Goal: Task Accomplishment & Management: Use online tool/utility

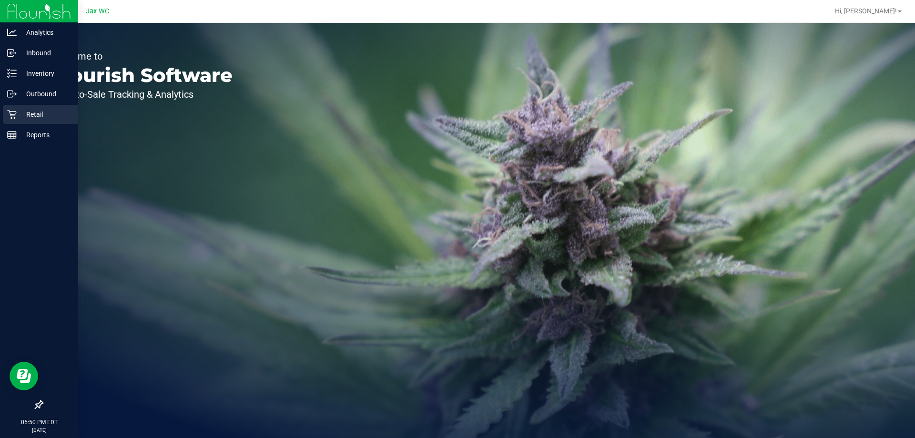
click at [14, 113] on icon at bounding box center [12, 115] width 10 height 10
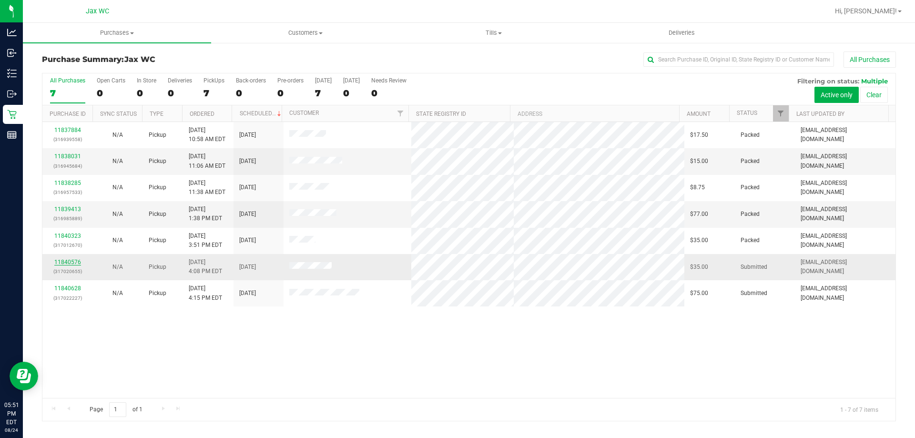
click at [64, 260] on link "11840576" at bounding box center [67, 262] width 27 height 7
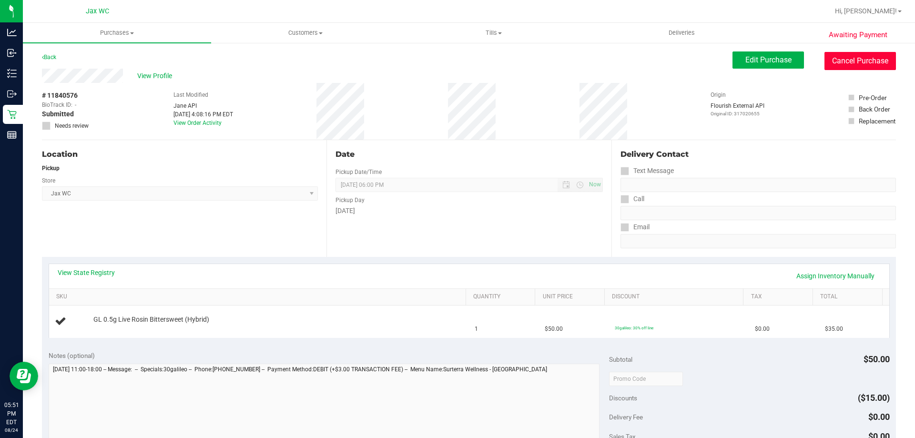
click at [856, 62] on button "Cancel Purchase" at bounding box center [859, 61] width 71 height 18
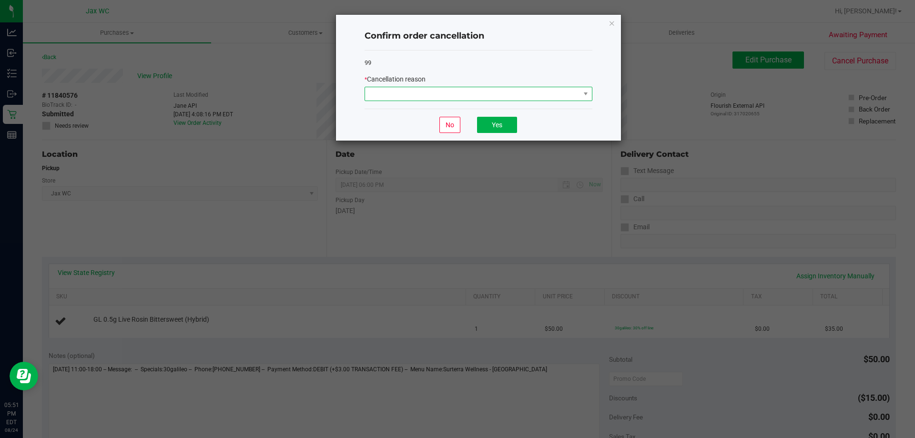
click at [519, 94] on span at bounding box center [472, 93] width 215 height 13
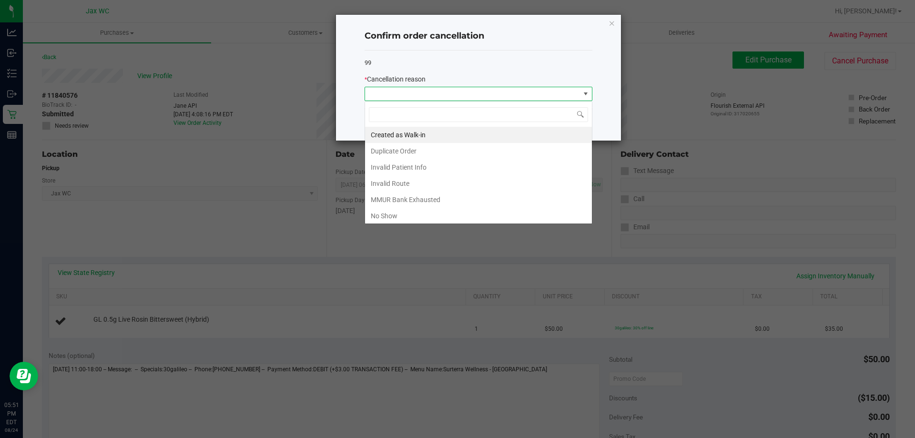
scroll to position [14, 228]
click at [460, 198] on li "MMUR Bank Exhausted" at bounding box center [478, 200] width 227 height 16
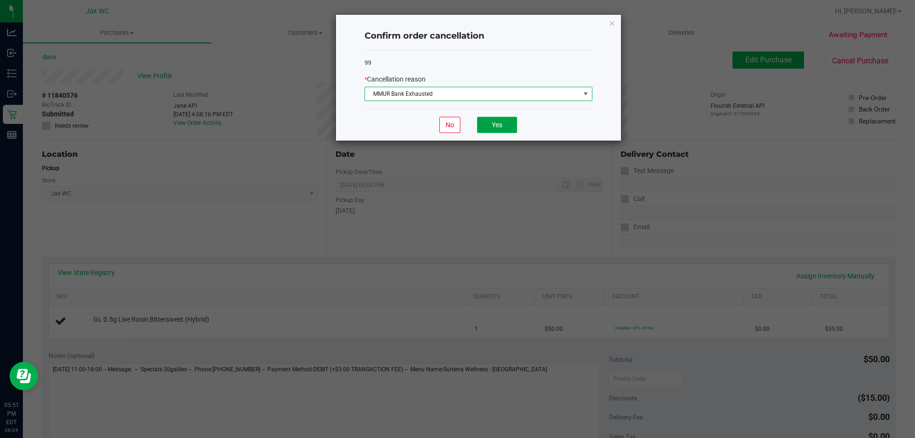
click at [495, 124] on button "Yes" at bounding box center [497, 125] width 40 height 16
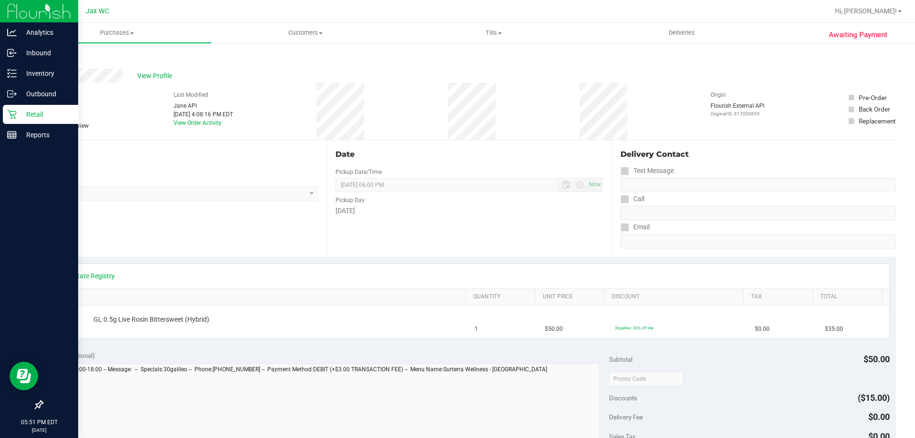
click at [53, 117] on p "Retail" at bounding box center [45, 114] width 57 height 11
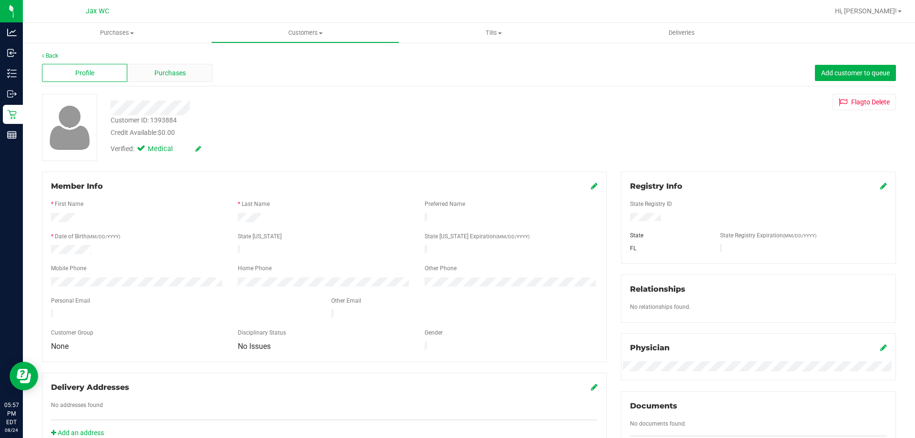
click at [166, 75] on span "Purchases" at bounding box center [169, 73] width 31 height 10
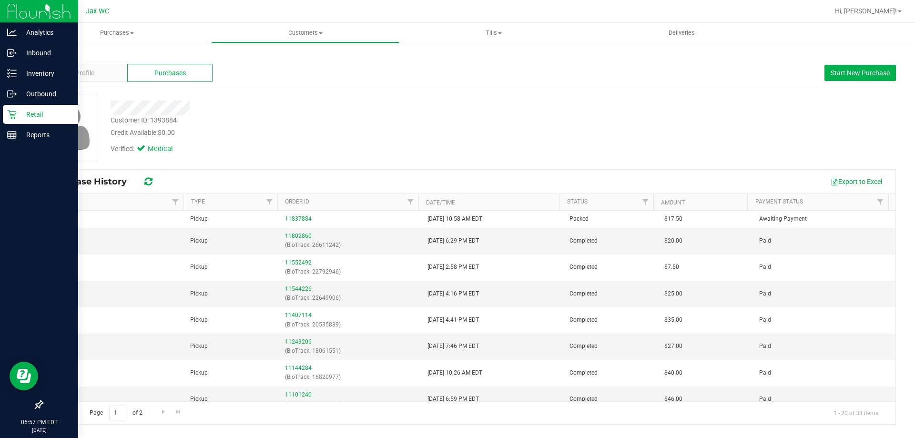
click at [57, 117] on p "Retail" at bounding box center [45, 114] width 57 height 11
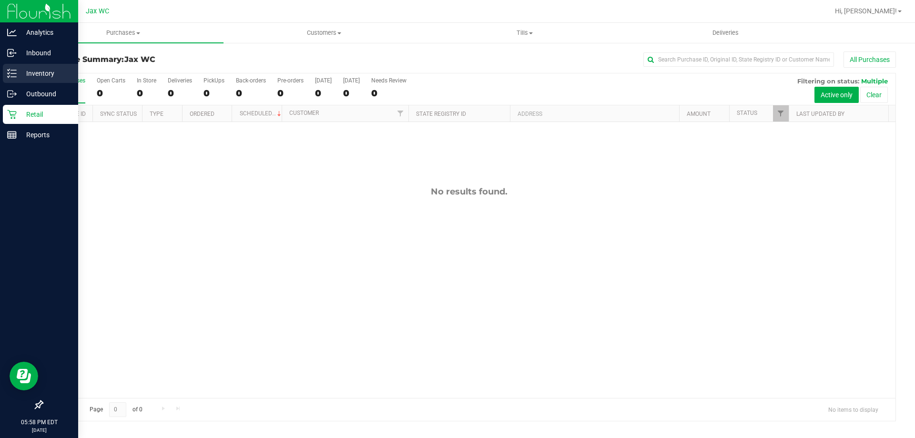
click at [14, 71] on icon at bounding box center [12, 74] width 10 height 10
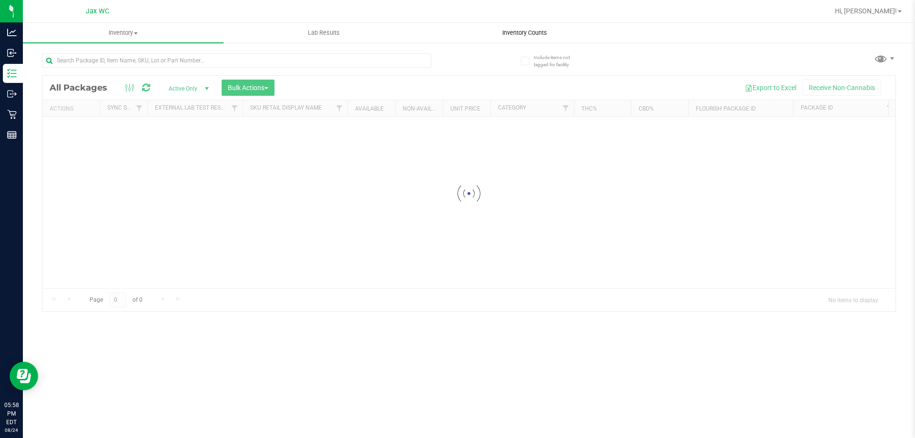
click at [534, 31] on div "Inventory All packages All inventory Waste log Create inventory Lab Results Inv…" at bounding box center [469, 230] width 892 height 415
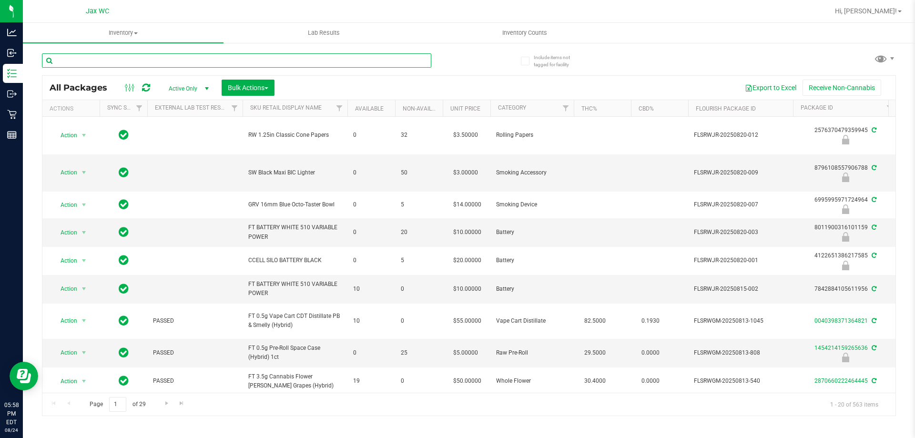
click at [102, 61] on input "text" at bounding box center [236, 60] width 389 height 14
type input "a"
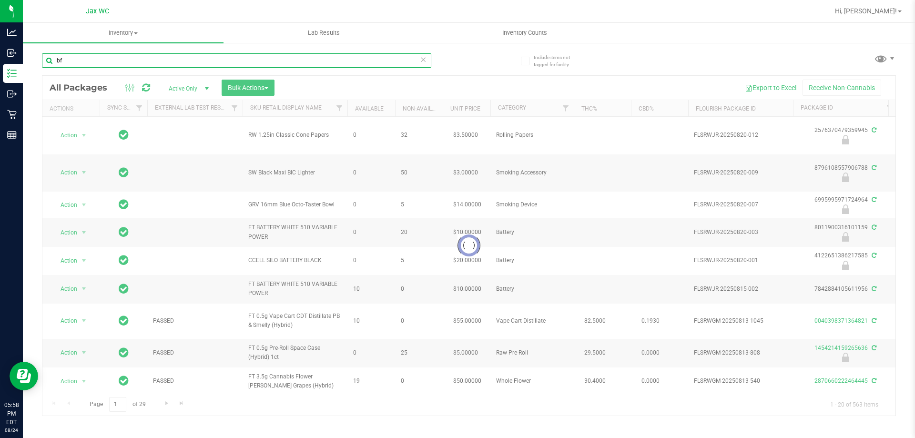
type input "b"
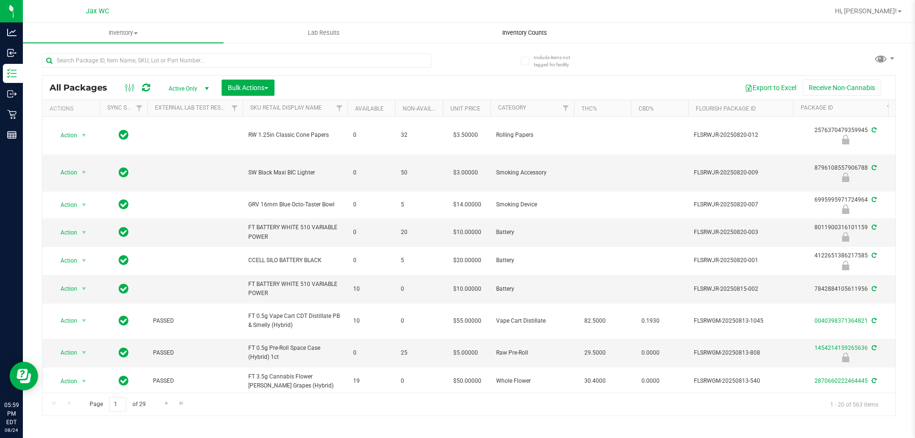
click at [516, 31] on span "Inventory Counts" at bounding box center [524, 33] width 71 height 9
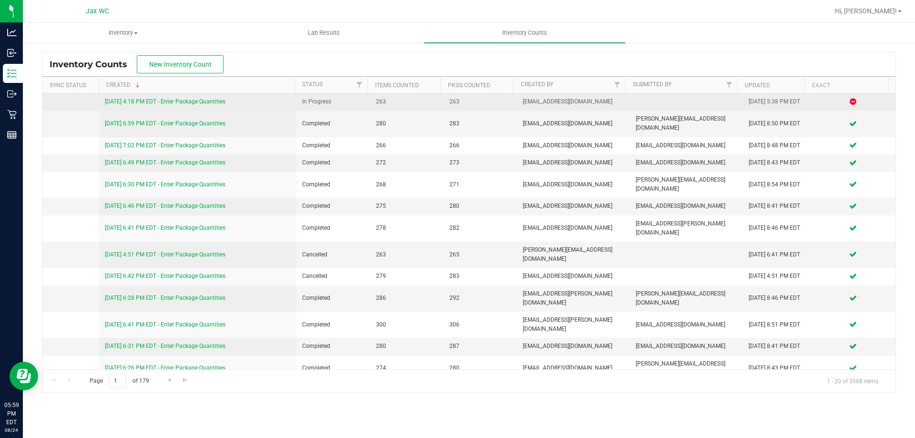
click at [211, 101] on link "8/24/25 4:18 PM EDT - Enter Package Quantities" at bounding box center [165, 101] width 121 height 7
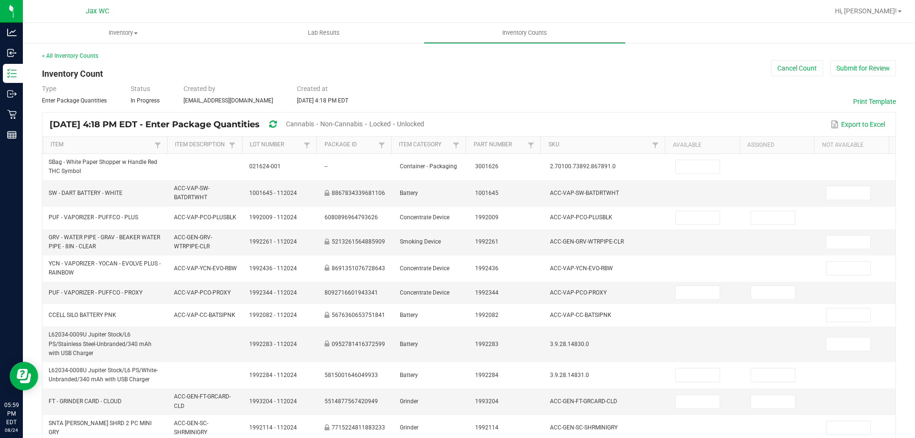
click at [424, 123] on span "Unlocked" at bounding box center [410, 124] width 27 height 8
type input "9"
type input "0"
type input "5"
type input "0"
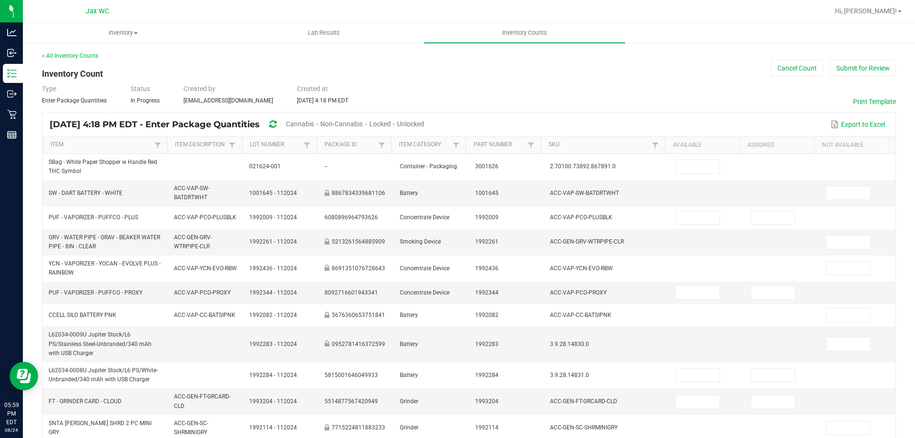
type input "2"
type input "0"
type input "2"
type input "0"
type input "3"
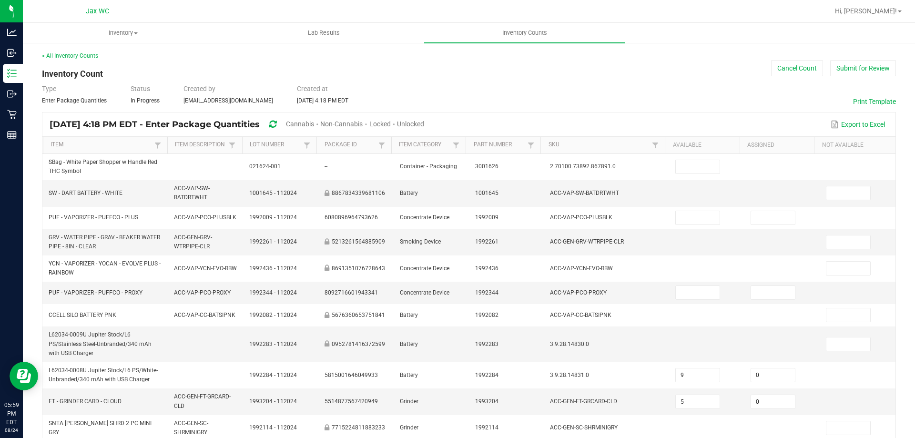
type input "7"
type input "12"
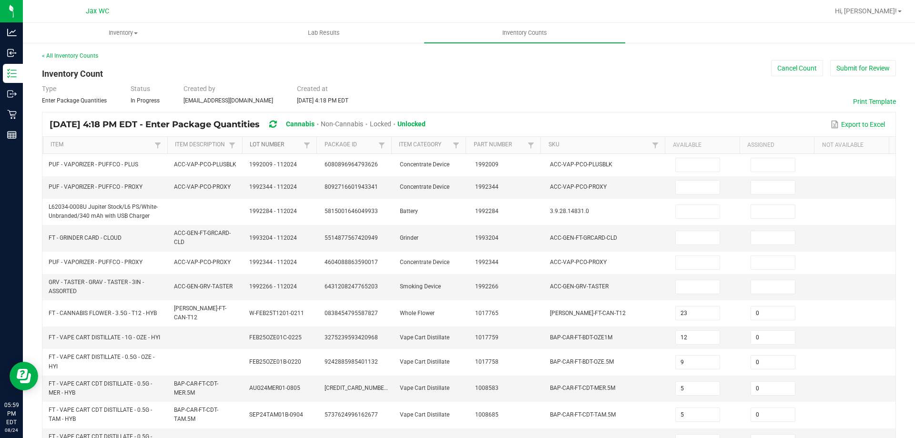
click at [272, 142] on link "Lot Number" at bounding box center [275, 145] width 51 height 8
type input "20"
type input "14"
type input "0"
type input "11"
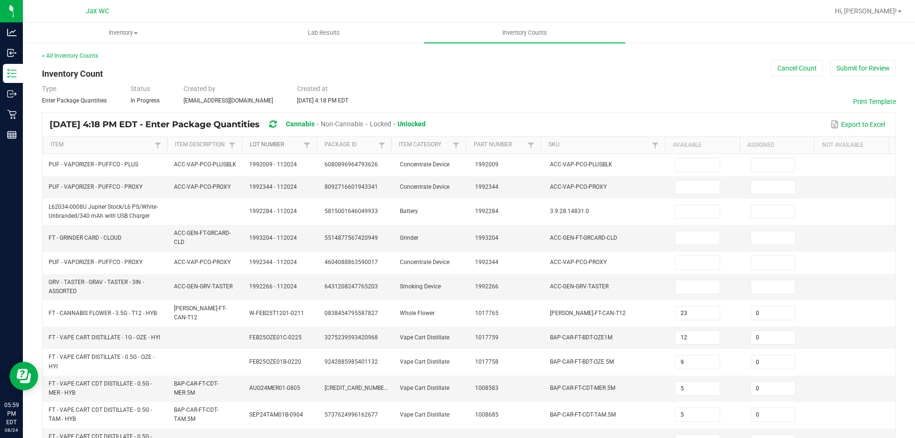
type input "0"
type input "10"
type input "24"
type input "0"
type input "13"
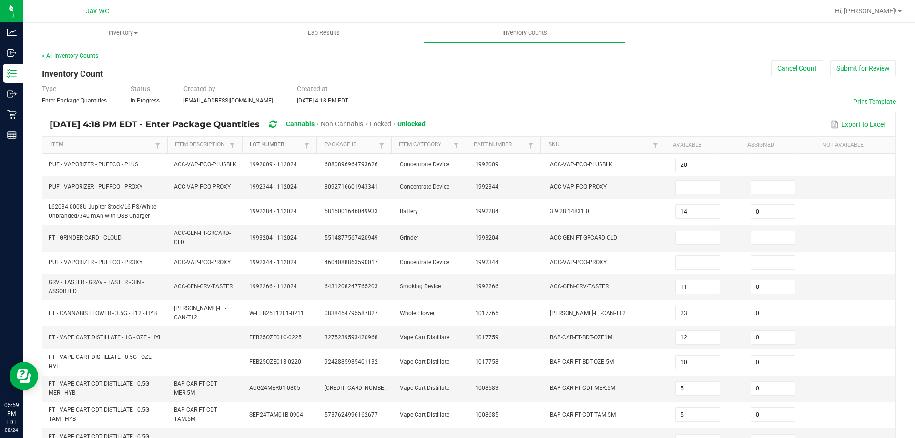
type input "0"
type input "16"
type input "0"
type input "20"
type input "0"
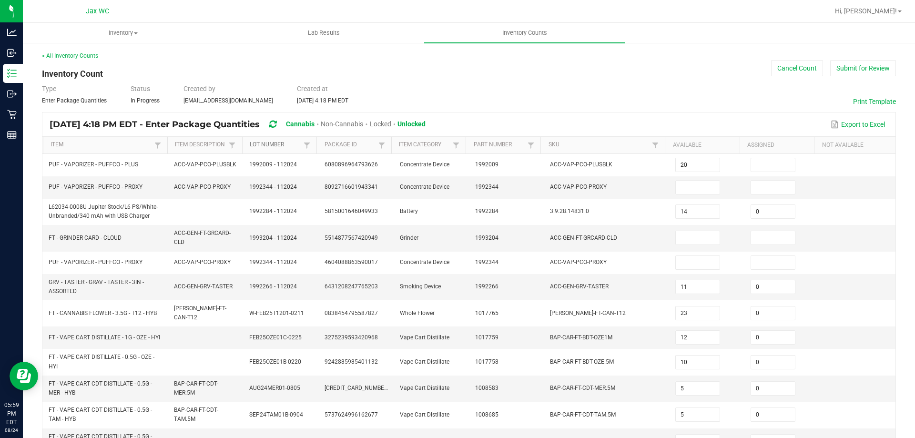
type input "6"
type input "21"
type input "3"
type input "0"
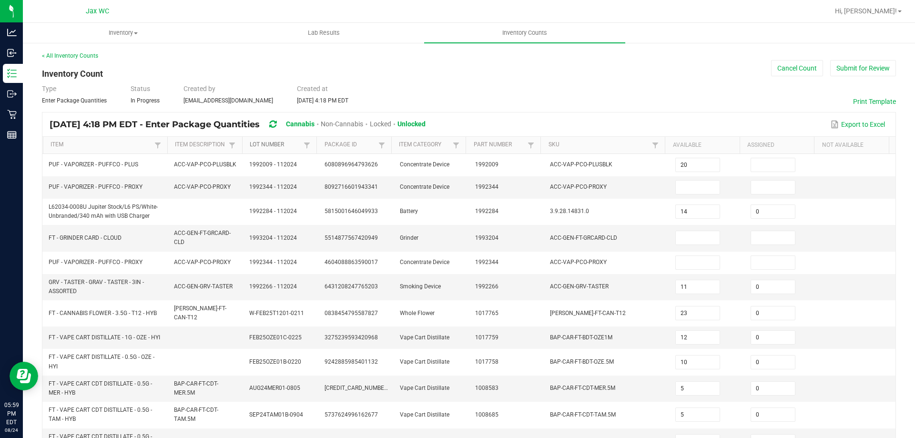
type input "7"
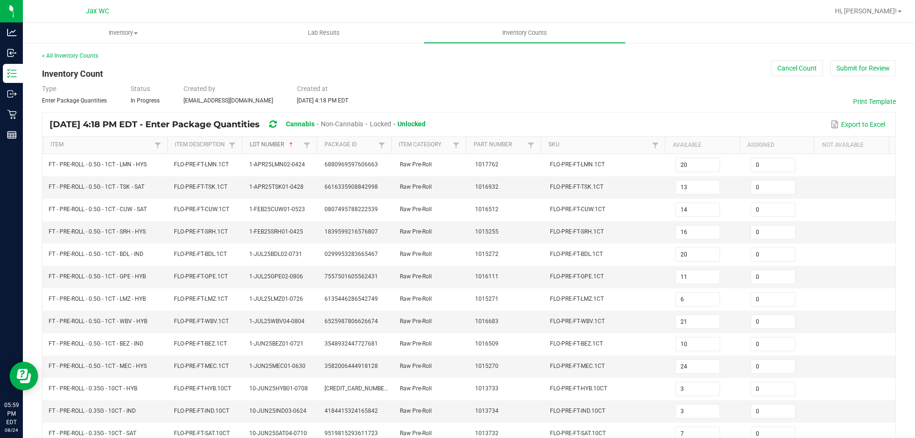
drag, startPoint x: 267, startPoint y: 145, endPoint x: 251, endPoint y: 150, distance: 16.6
click at [267, 146] on link "Lot Number" at bounding box center [275, 145] width 51 height 8
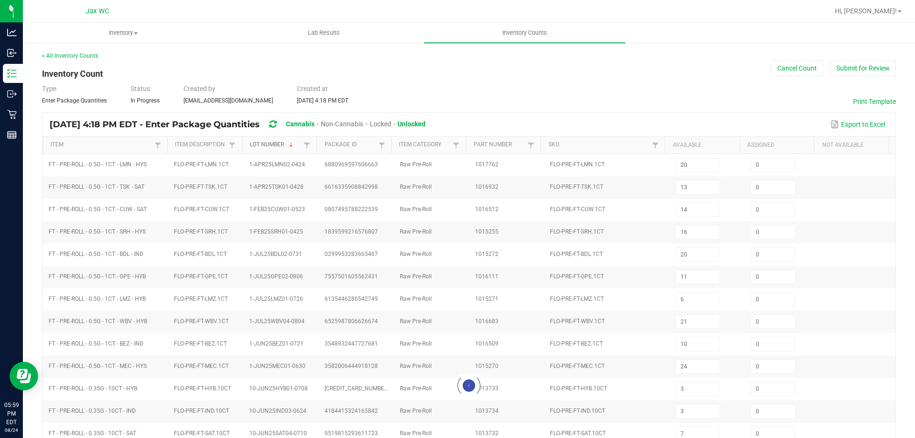
type input "3"
type input "2"
type input "3"
type input "16"
type input "13"
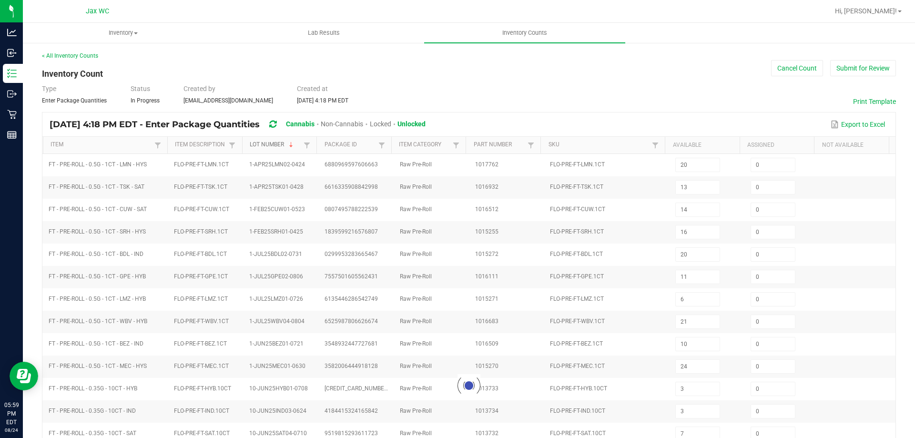
type input "13"
type input "0"
type input "33"
type input "0"
type input "20"
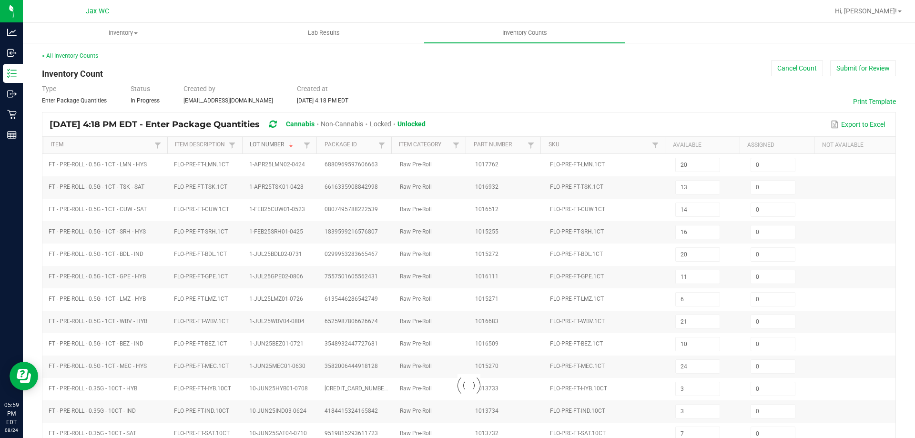
type input "5"
type input "6"
type input "15"
type input "10"
type input "8"
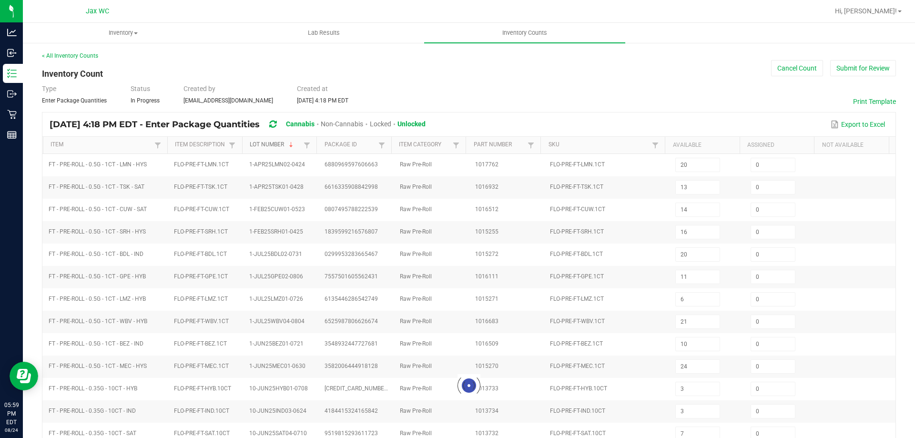
type input "7"
type input "2"
type input "8"
type input "4"
type input "1"
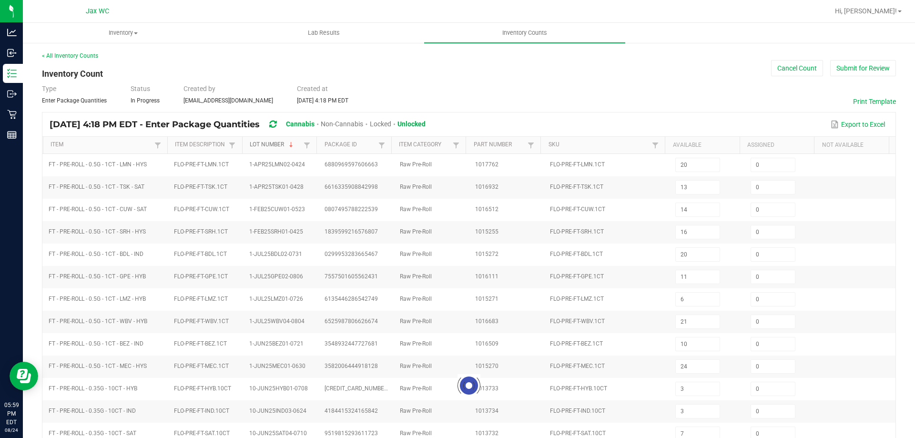
type input "4"
type input "22"
type input "0"
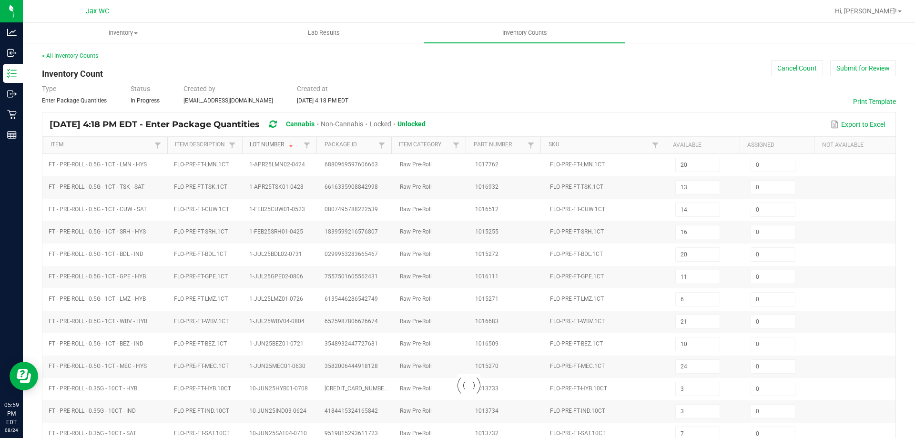
type input "0"
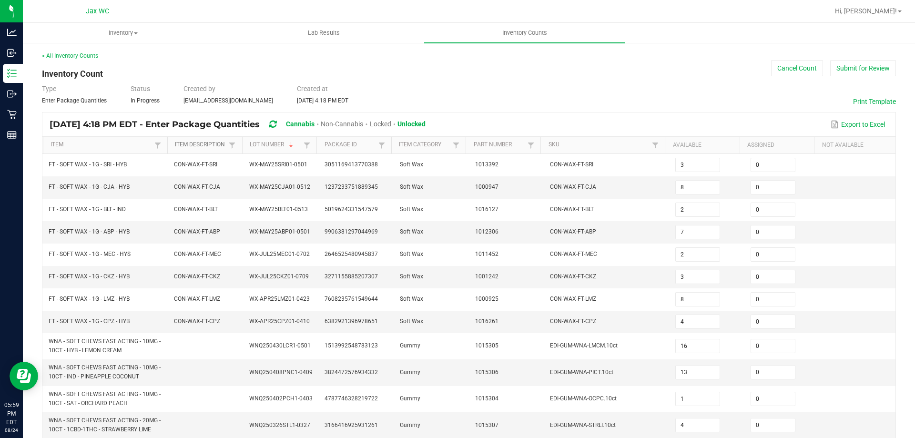
click at [204, 147] on link "Item Description" at bounding box center [200, 145] width 51 height 8
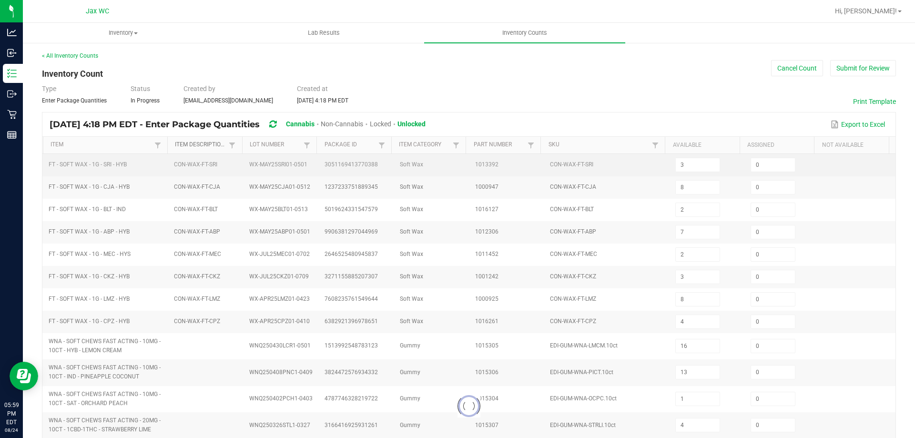
type input "11"
type input "16"
type input "9"
type input "13"
type input "1"
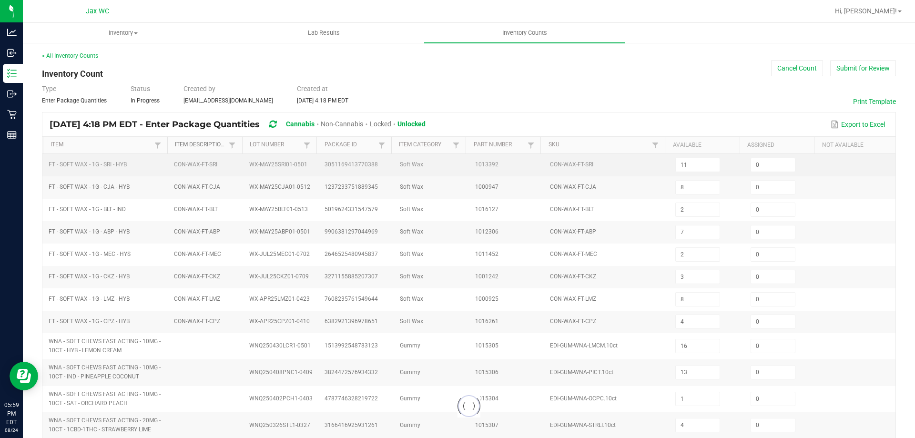
type input "8"
type input "12"
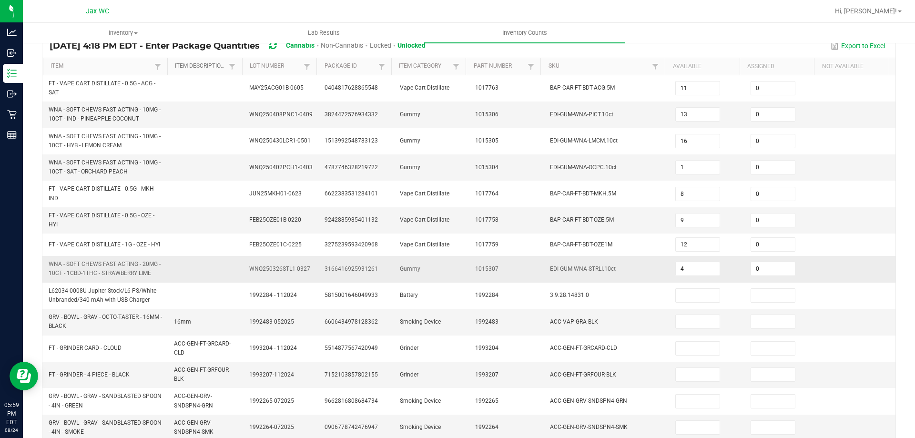
scroll to position [95, 0]
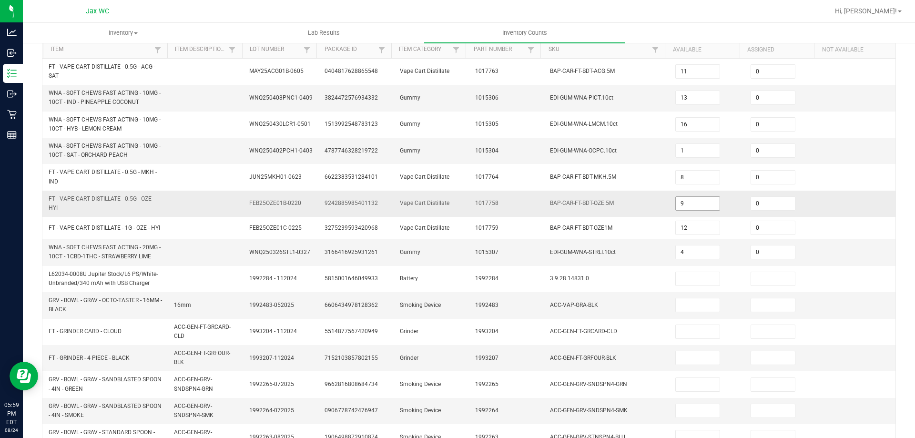
click at [697, 207] on input "9" at bounding box center [698, 203] width 44 height 13
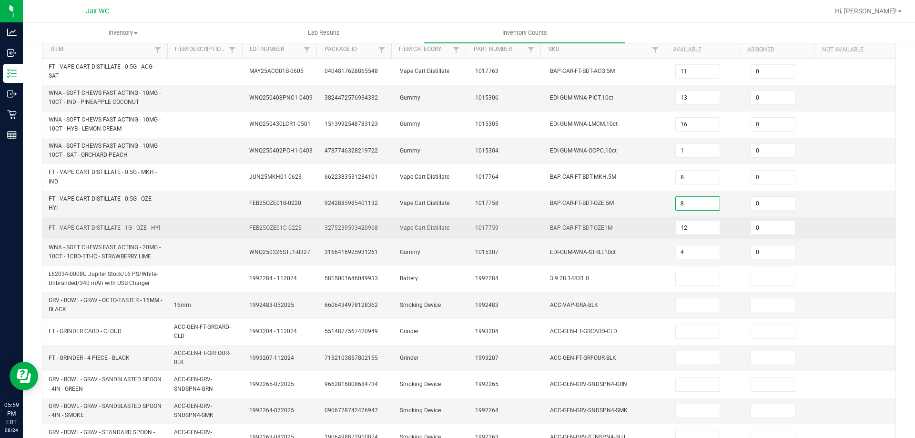
type input "8"
drag, startPoint x: 537, startPoint y: 239, endPoint x: 539, endPoint y: 233, distance: 6.0
click at [537, 238] on tbody "FT - VAPE CART DISTILLATE - 0.5G - ACG - SAT MAY25ACG01B-0605 0404817628865548 …" at bounding box center [468, 321] width 853 height 524
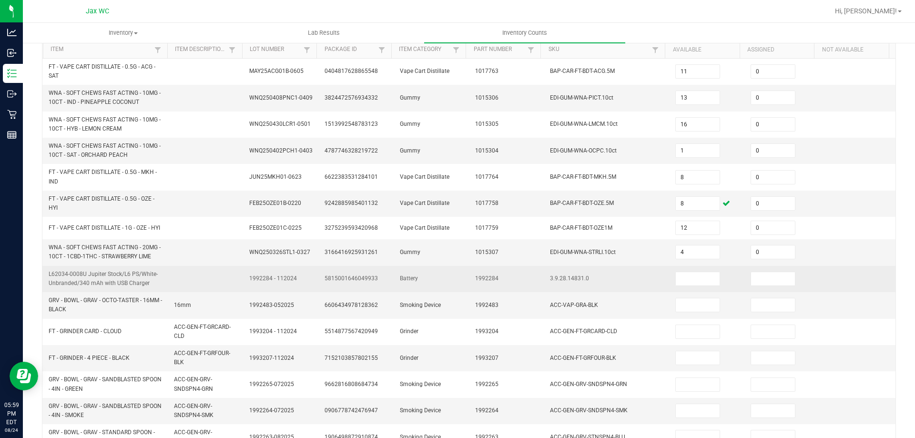
click at [332, 289] on td "5815001646049933" at bounding box center [356, 279] width 75 height 26
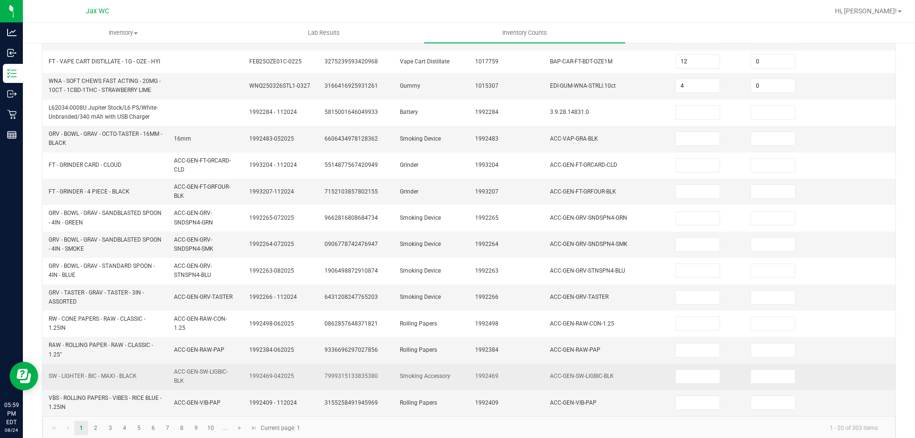
scroll to position [274, 0]
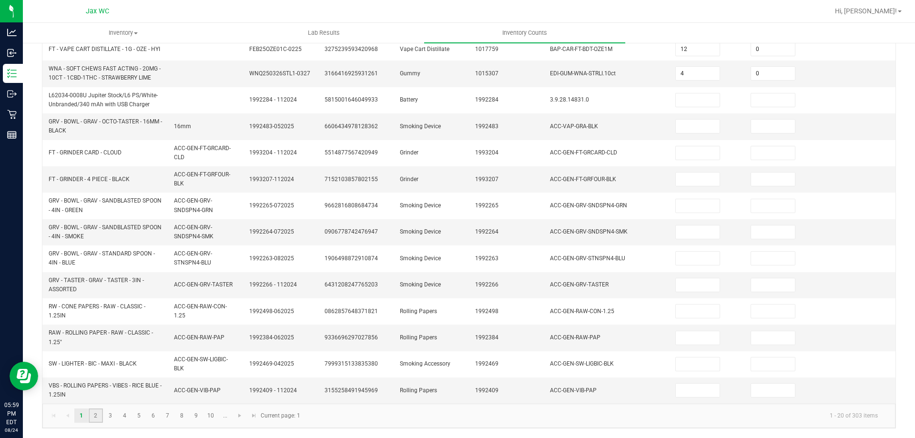
click at [96, 417] on link "2" at bounding box center [96, 415] width 14 height 14
type input "12"
type input "0"
type input "4"
type input "0"
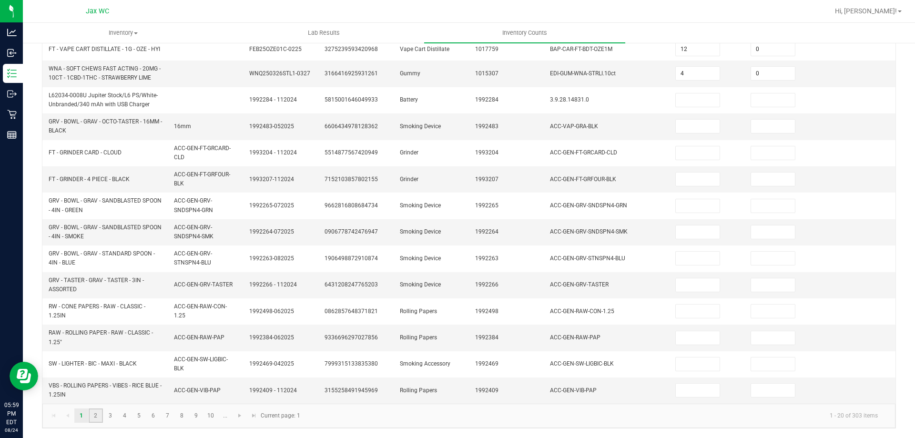
type input "7"
type input "0"
type input "11"
type input "0"
type input "9"
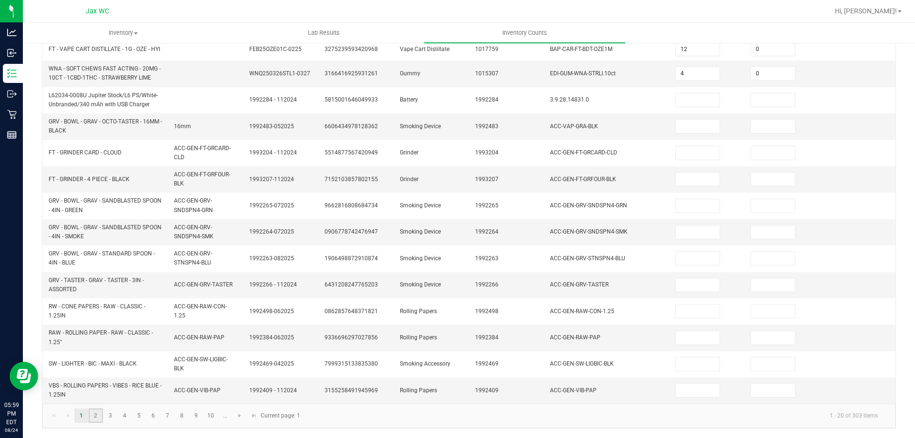
type input "8"
type input "1"
type input "12"
type input "7"
type input "5"
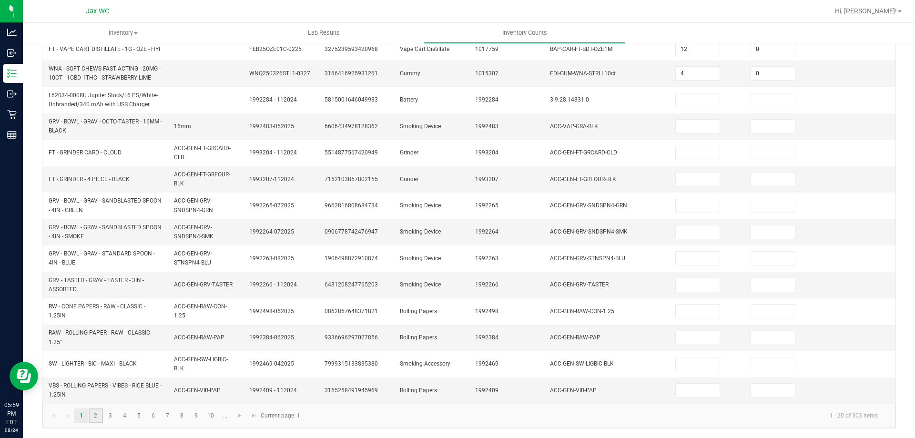
type input "9"
type input "0"
type input "11"
type input "0"
type input "10"
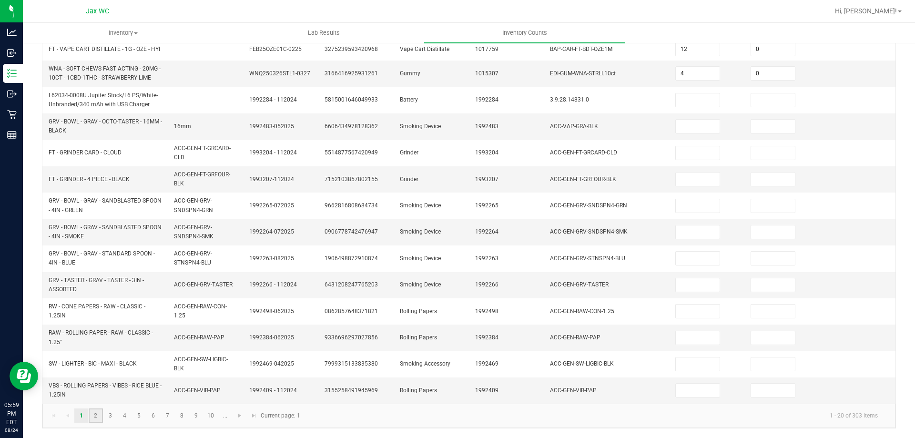
type input "0"
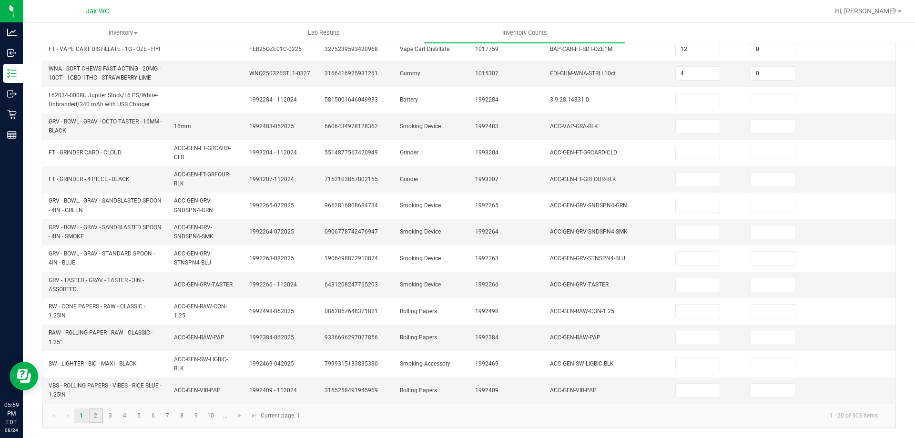
type input "0"
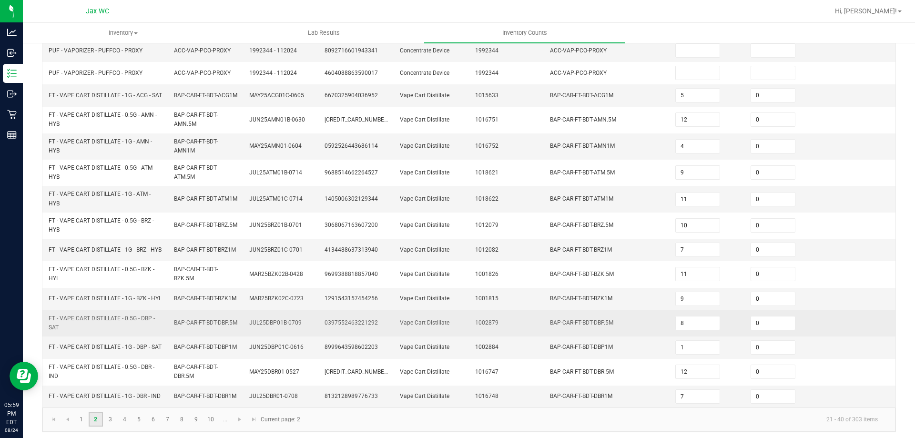
scroll to position [254, 0]
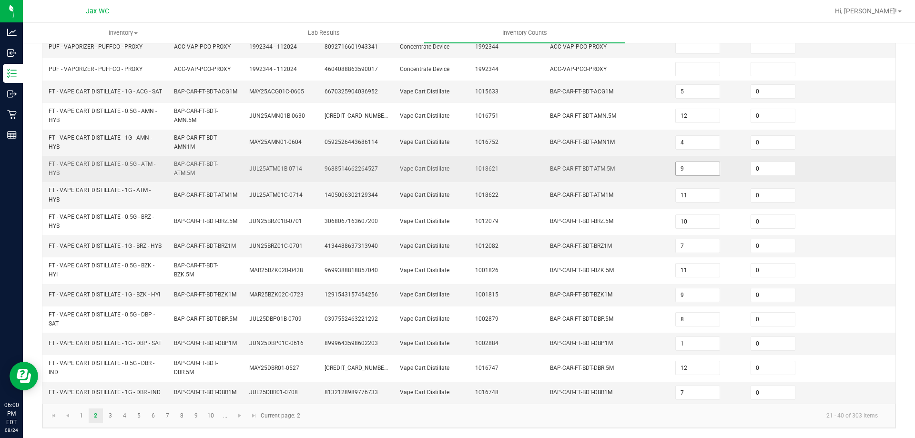
click at [688, 162] on input "9" at bounding box center [698, 168] width 44 height 13
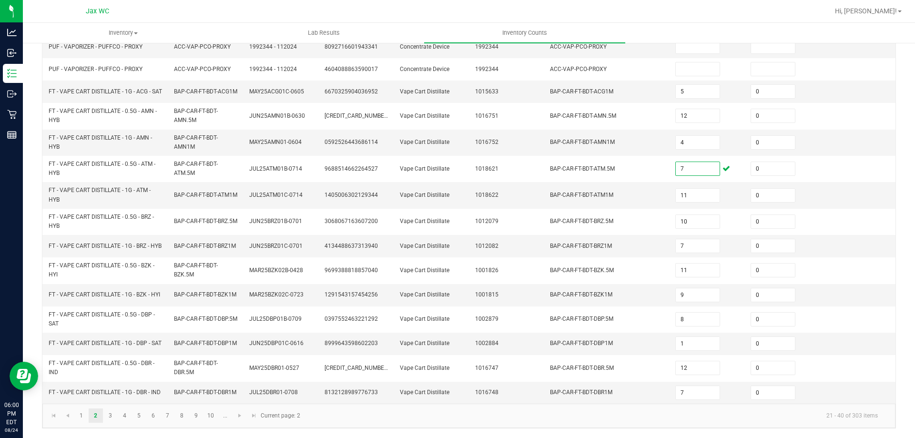
type input "7"
click at [483, 291] on span "1001815" at bounding box center [486, 294] width 23 height 7
click at [114, 415] on link "3" at bounding box center [110, 415] width 14 height 14
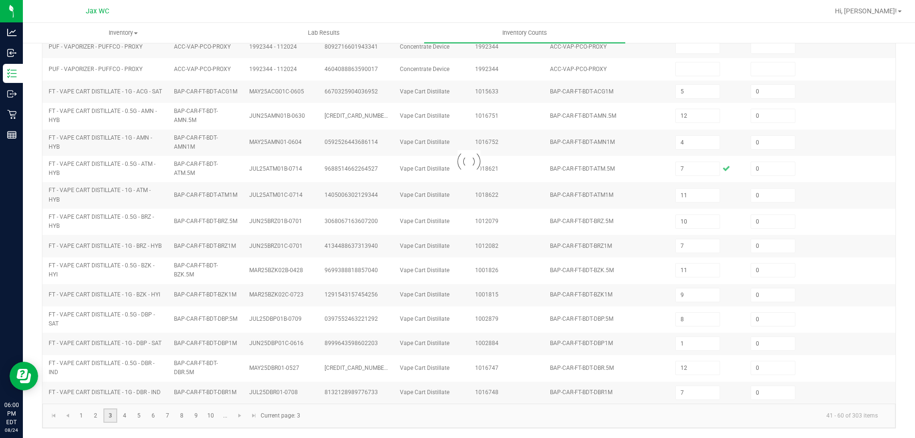
type input "4"
type input "12"
type input "0"
type input "3"
type input "0"
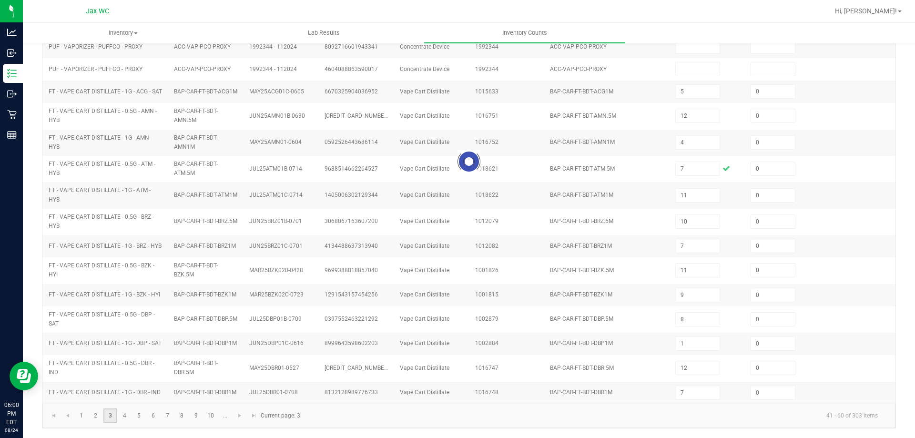
type input "8"
type input "5"
type input "12"
type input "11"
type input "4"
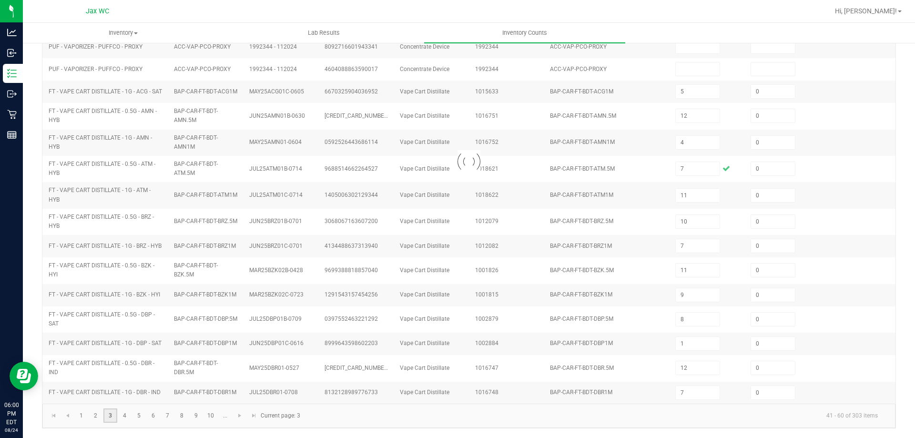
type input "7"
type input "5"
type input "1"
type input "0"
type input "2"
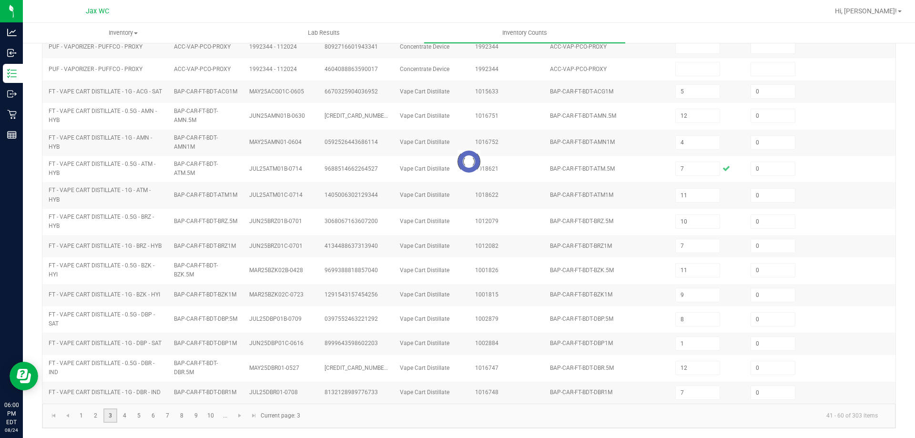
type input "0"
type input "1"
type input "0"
type input "1"
type input "0"
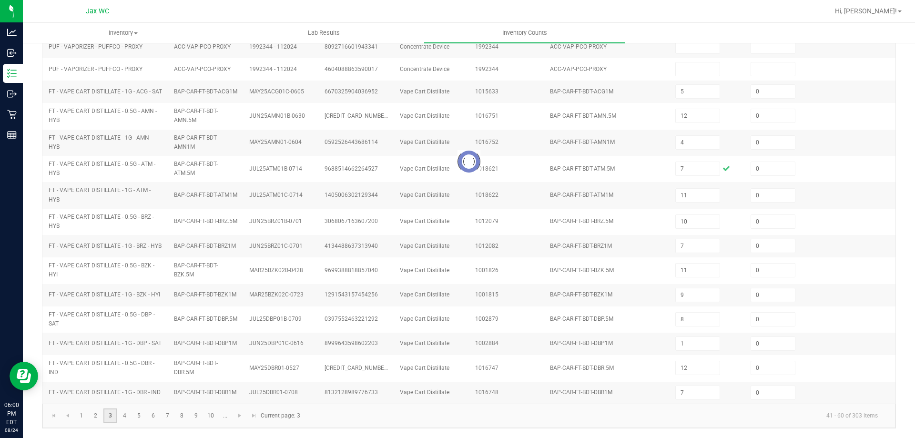
type input "5"
type input "0"
type input "3"
type input "7"
type input "8"
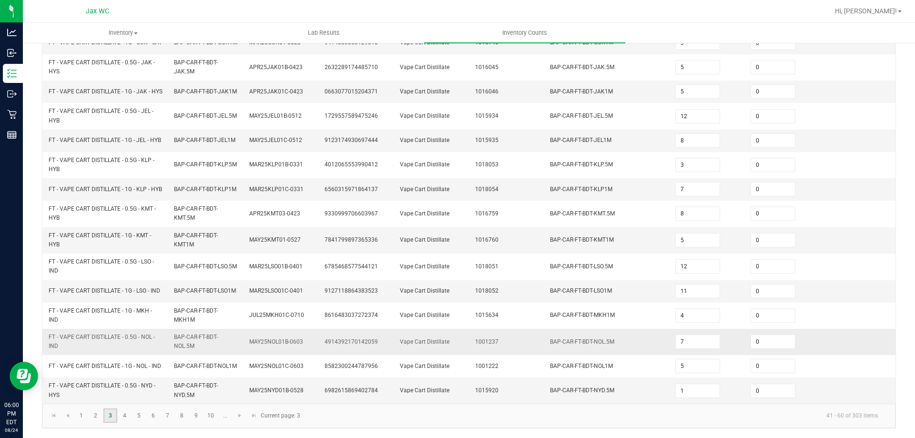
scroll to position [278, 0]
click at [120, 414] on link "4" at bounding box center [125, 415] width 14 height 14
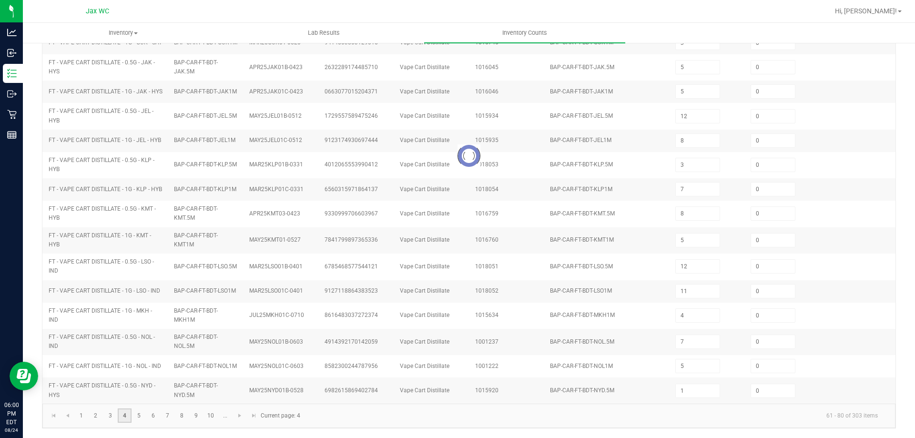
type input "6"
type input "1"
type input "10"
type input "9"
type input "1"
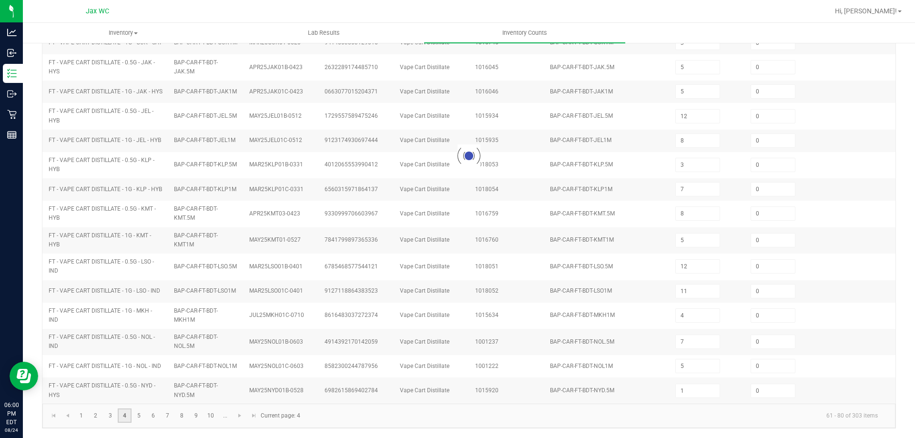
type input "7"
type input "2"
type input "11"
type input "10"
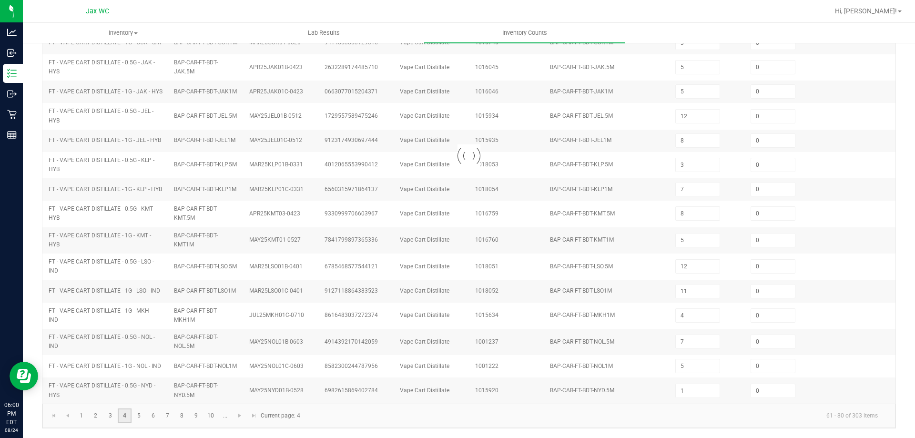
type input "12"
type input "5"
type input "2"
type input "4"
type input "2"
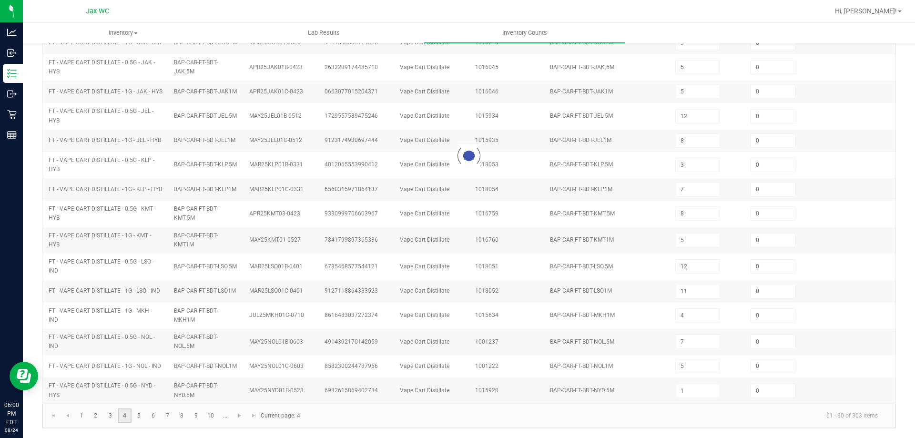
type input "1"
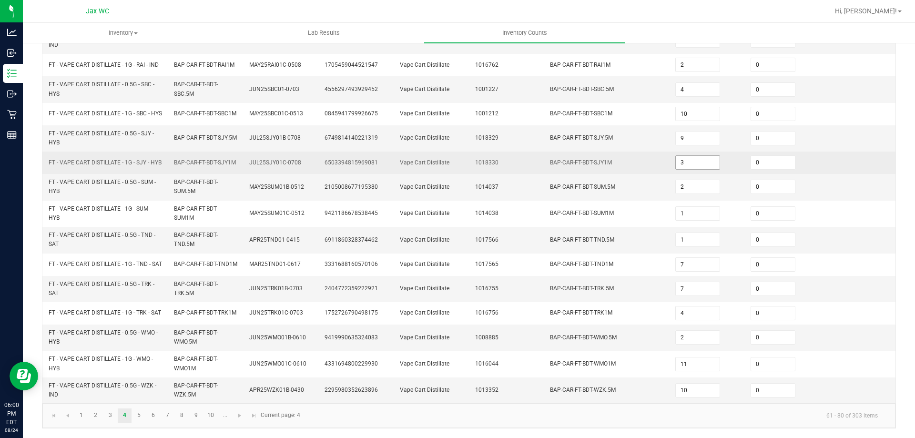
click at [686, 156] on input "3" at bounding box center [698, 162] width 44 height 13
type input "2"
click at [445, 151] on td "Vape Cart Distillate" at bounding box center [431, 162] width 75 height 22
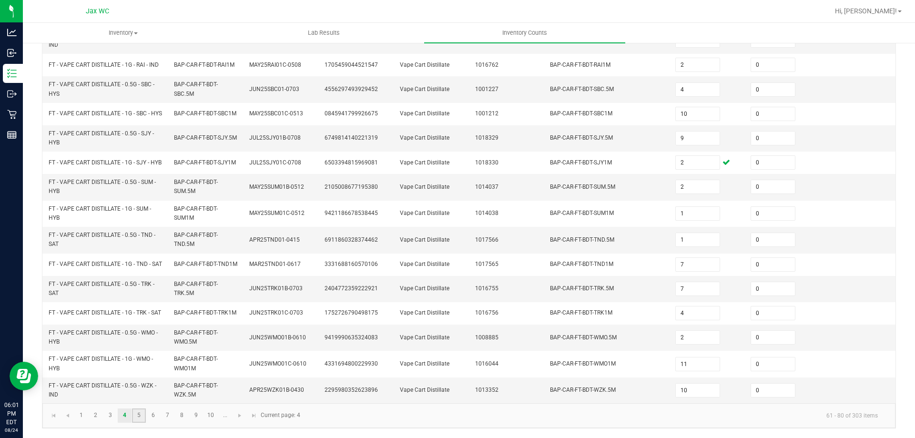
click at [138, 417] on link "5" at bounding box center [139, 415] width 14 height 14
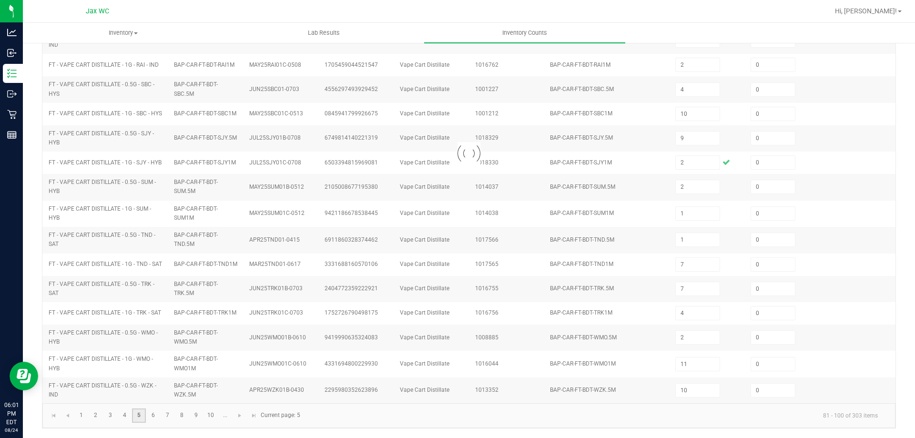
type input "3"
type input "4"
type input "7"
type input "1"
type input "6"
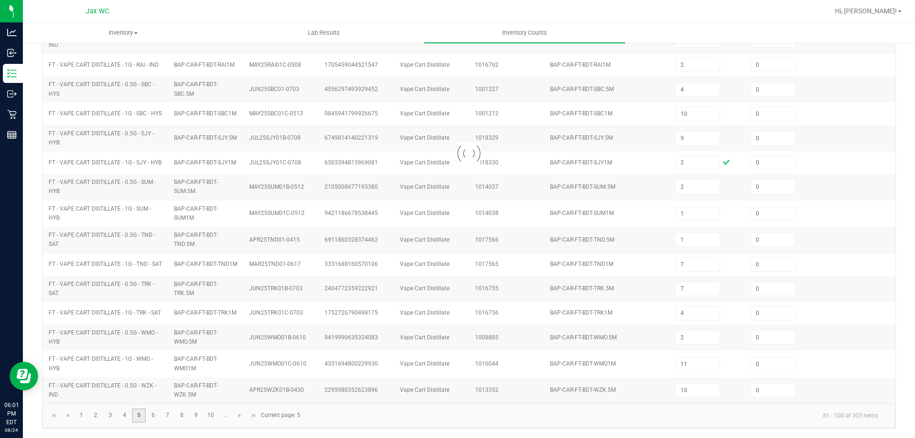
type input "1"
type input "3"
type input "11"
type input "10"
type input "2"
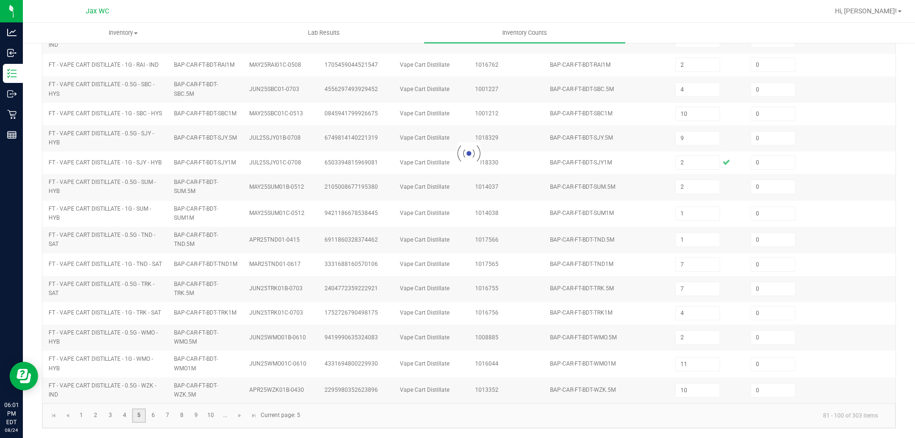
type input "12"
type input "11"
type input "3"
type input "7"
type input "6"
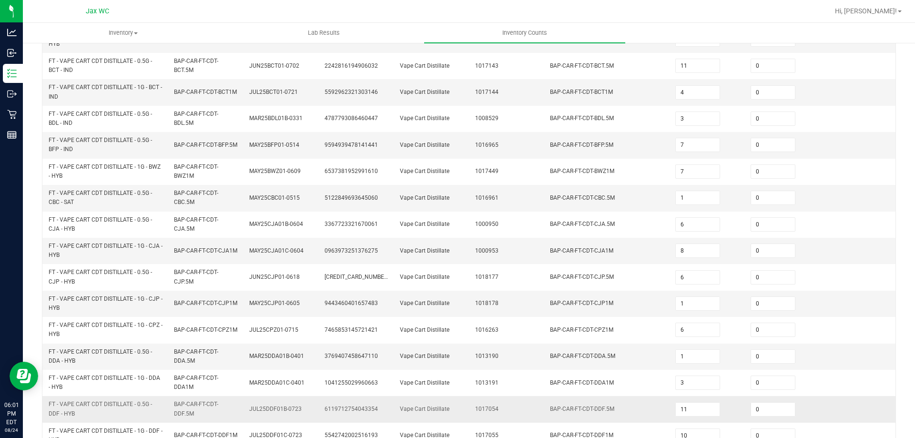
scroll to position [179, 0]
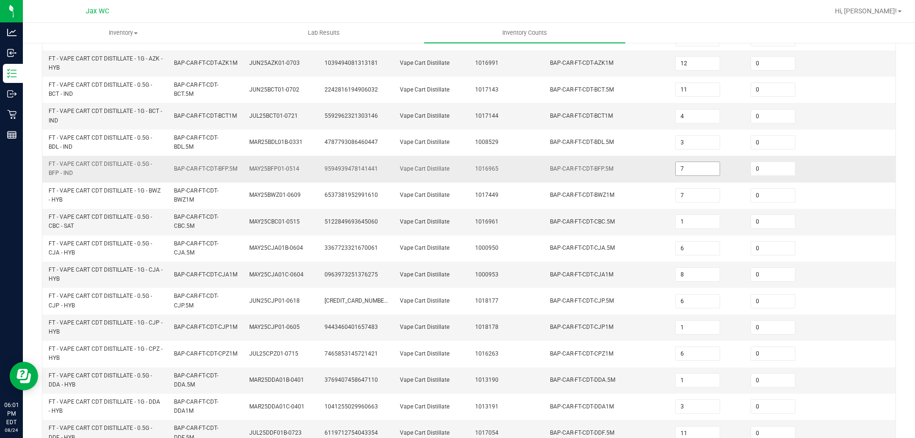
click at [692, 171] on input "7" at bounding box center [698, 168] width 44 height 13
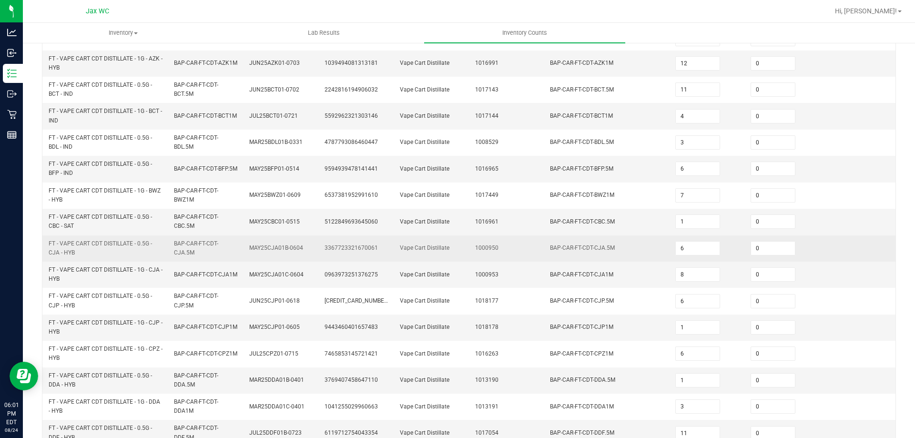
click at [505, 244] on td "1000950" at bounding box center [506, 248] width 75 height 26
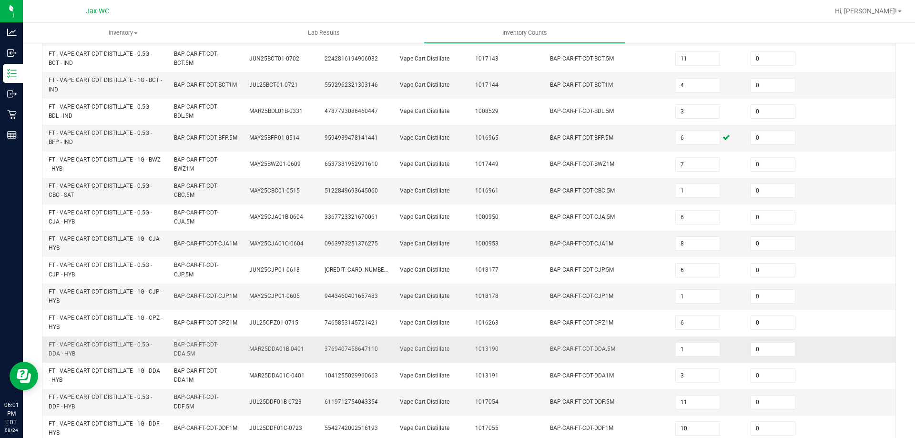
scroll to position [226, 0]
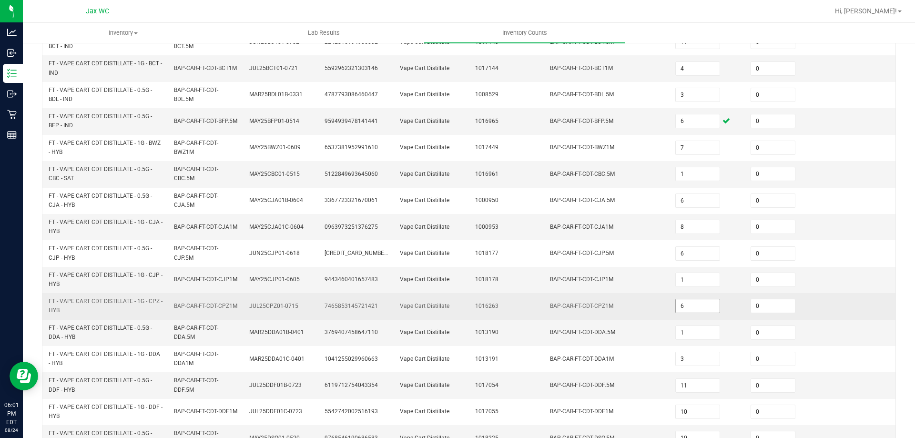
click at [683, 313] on input "6" at bounding box center [698, 305] width 44 height 13
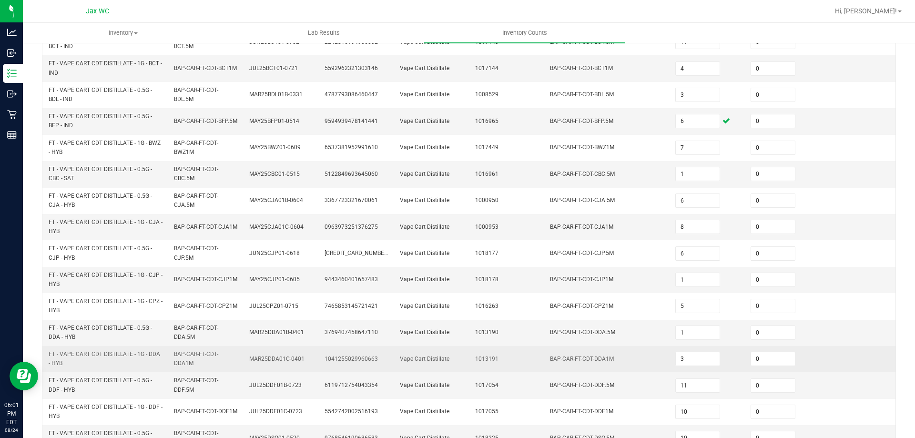
drag, startPoint x: 449, startPoint y: 363, endPoint x: 454, endPoint y: 367, distance: 6.4
click at [454, 366] on td "Vape Cart Distillate" at bounding box center [431, 359] width 75 height 26
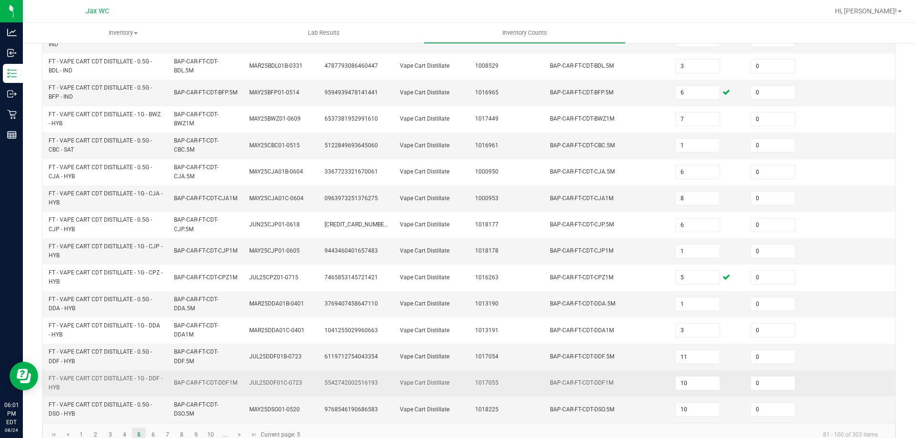
scroll to position [278, 0]
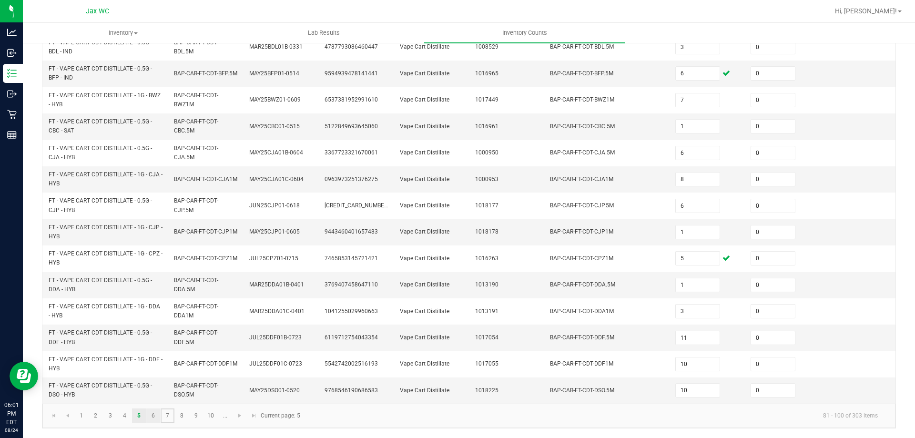
click at [160, 415] on ul "1 2 3 4 5 6 7 8 9 10 ..." at bounding box center [153, 415] width 158 height 14
click at [172, 418] on link "7" at bounding box center [168, 415] width 14 height 14
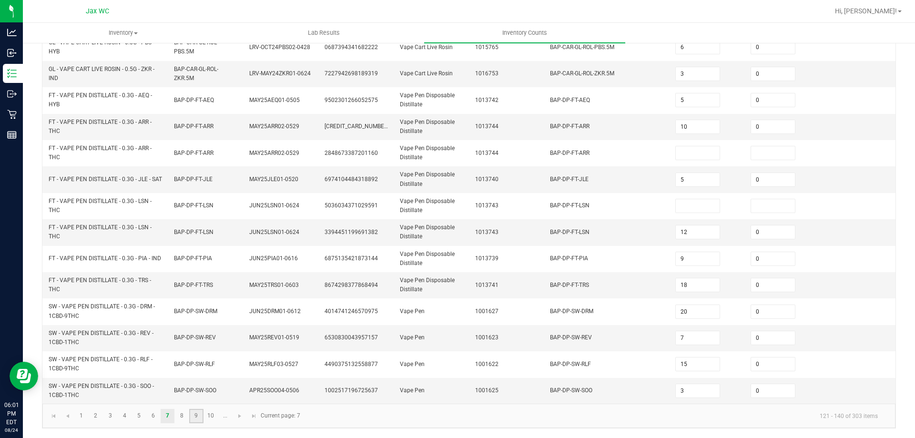
click at [192, 414] on link "9" at bounding box center [196, 416] width 14 height 14
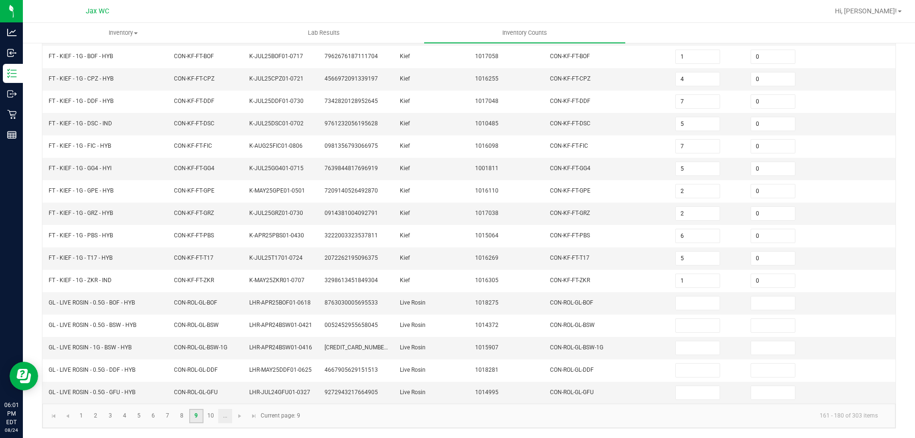
scroll to position [198, 0]
click at [210, 417] on link "10" at bounding box center [211, 416] width 14 height 14
click at [235, 419] on link at bounding box center [240, 416] width 14 height 14
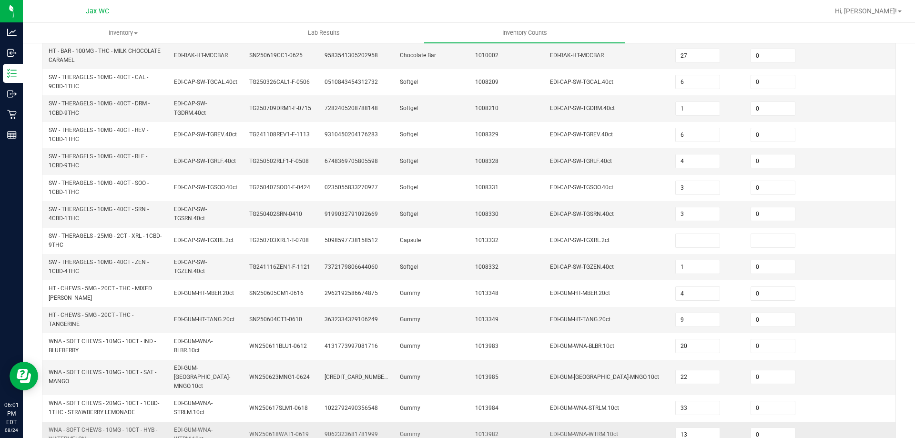
scroll to position [274, 0]
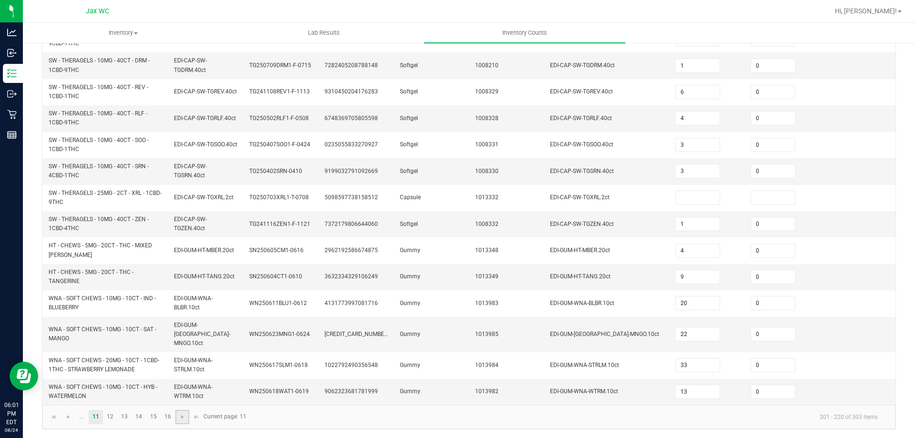
click at [186, 414] on link at bounding box center [182, 417] width 14 height 14
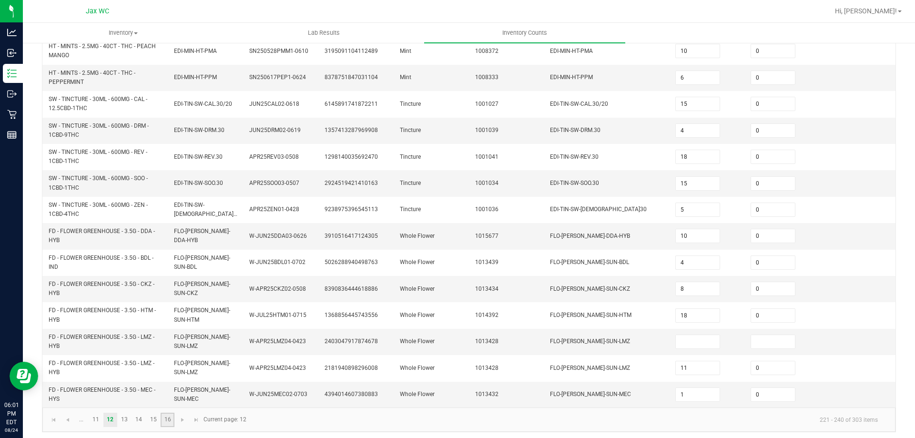
click at [162, 417] on link "16" at bounding box center [168, 420] width 14 height 14
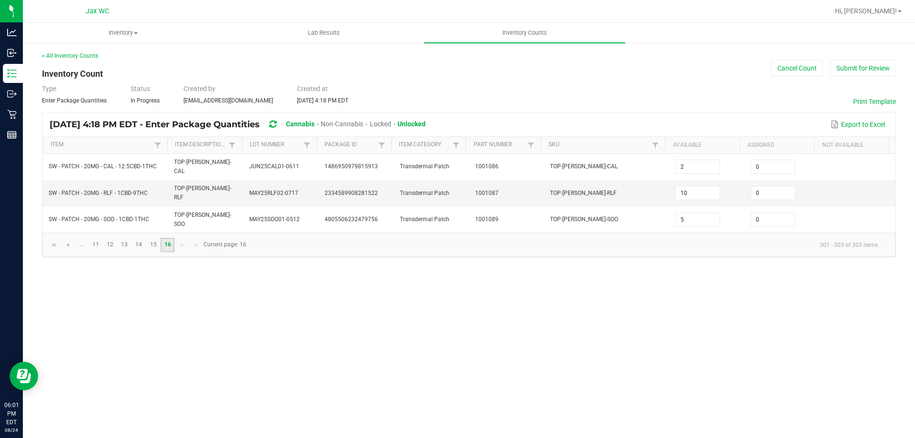
scroll to position [0, 0]
click at [693, 186] on input "10" at bounding box center [698, 192] width 44 height 13
click at [696, 60] on div "< All Inventory Counts Inventory Count Cancel Count Submit for Review Type Ente…" at bounding box center [469, 154] width 854 height 206
click at [889, 8] on span "Hi, [PERSON_NAME]!" at bounding box center [866, 11] width 62 height 8
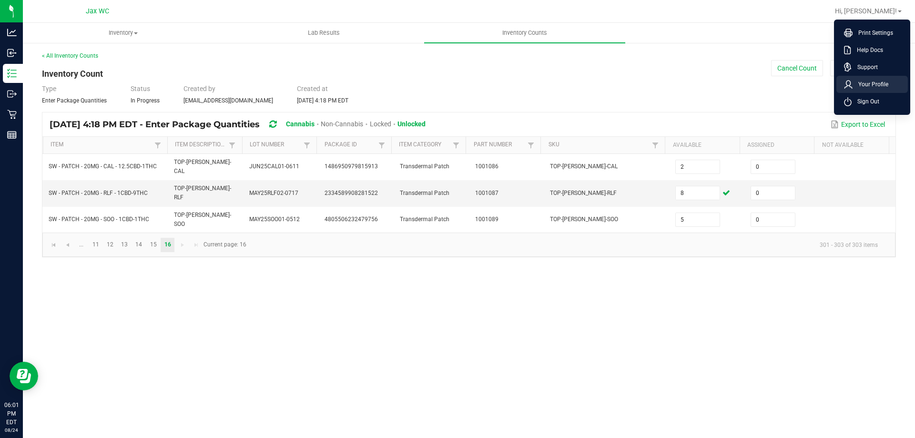
click at [864, 90] on li "Your Profile" at bounding box center [871, 84] width 71 height 17
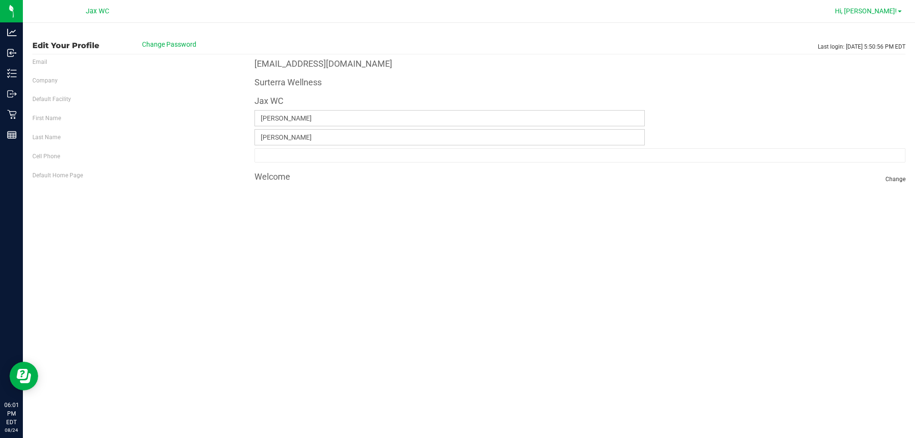
click at [889, 10] on span "Hi, [PERSON_NAME]!" at bounding box center [866, 11] width 62 height 8
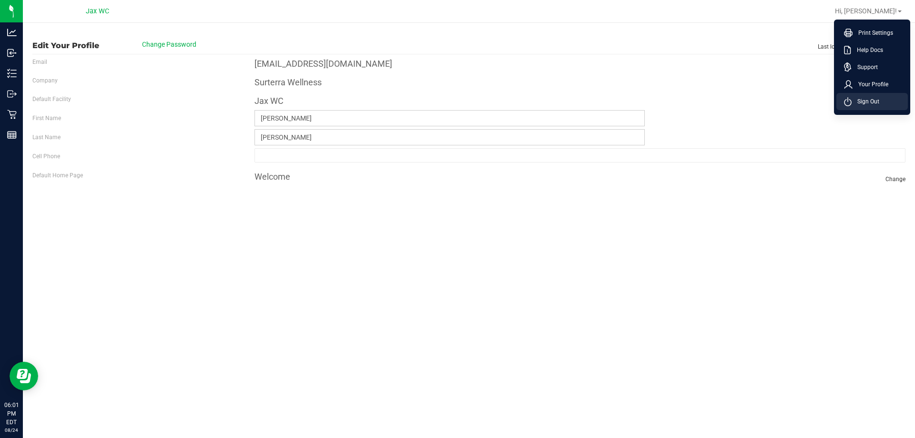
click at [854, 104] on span "Sign Out" at bounding box center [865, 102] width 28 height 10
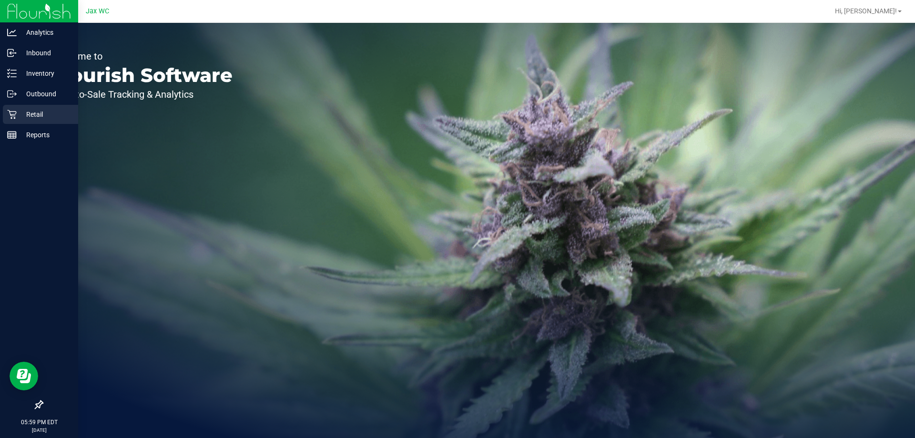
click at [39, 110] on p "Retail" at bounding box center [45, 114] width 57 height 11
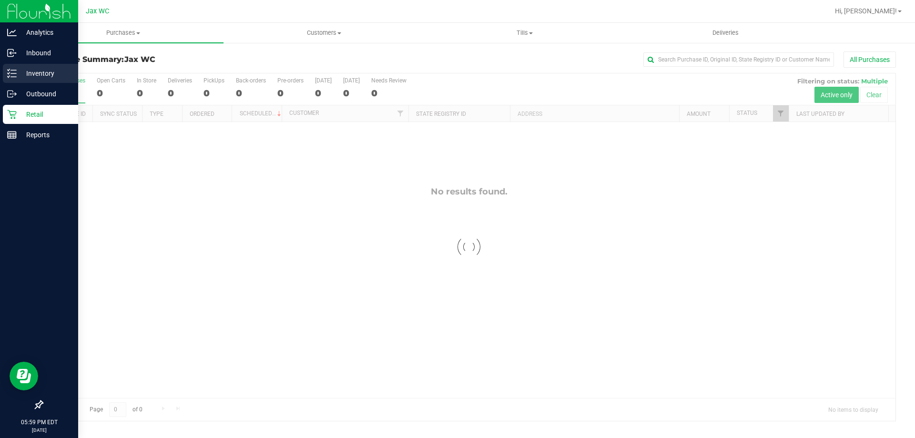
click at [21, 73] on p "Inventory" at bounding box center [45, 73] width 57 height 11
click at [32, 73] on p "Inventory" at bounding box center [45, 73] width 57 height 11
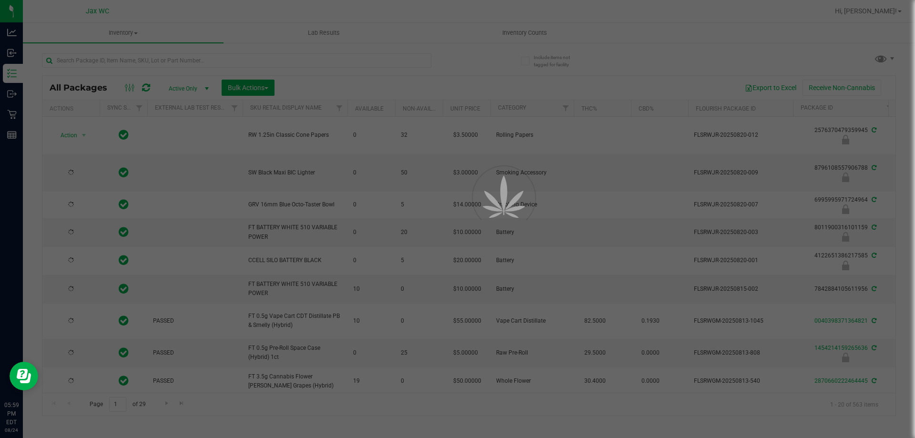
click at [230, 62] on div at bounding box center [457, 219] width 915 height 438
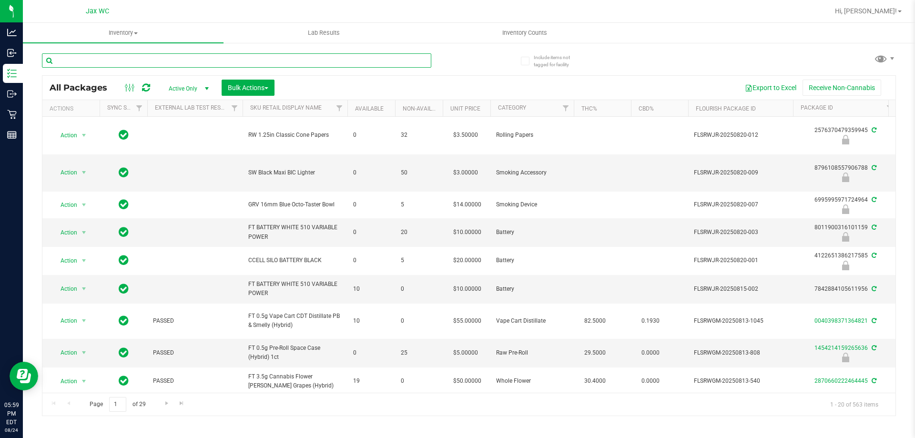
click at [229, 61] on input "text" at bounding box center [236, 60] width 389 height 14
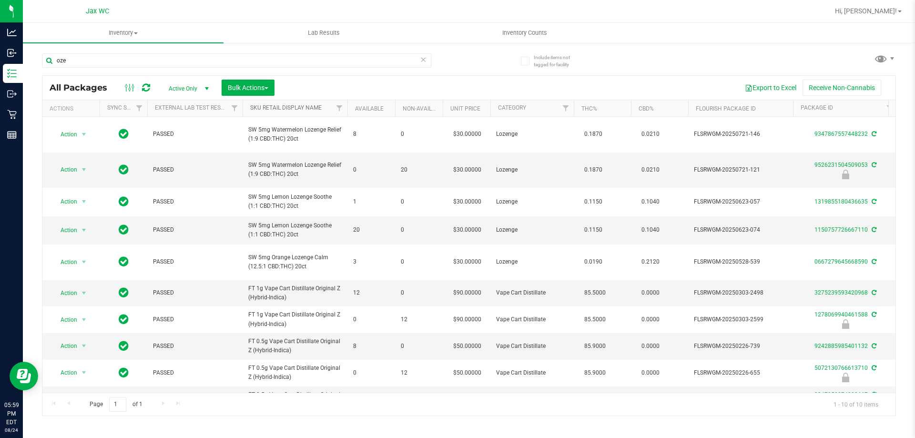
click at [285, 107] on link "Sku Retail Display Name" at bounding box center [285, 107] width 71 height 7
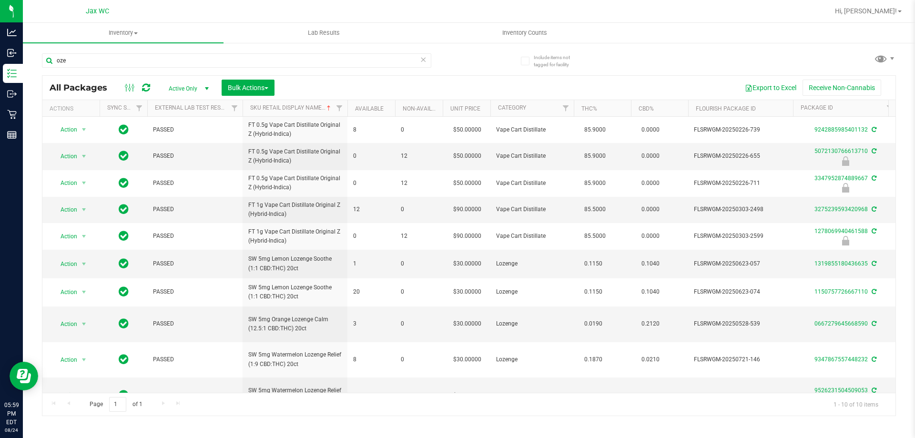
drag, startPoint x: 89, startPoint y: 78, endPoint x: 90, endPoint y: 72, distance: 5.3
click at [89, 76] on div "All Packages Active Only Active Only Lab Samples Locked All External Internal B…" at bounding box center [468, 88] width 853 height 24
click at [93, 67] on input "oze" at bounding box center [236, 60] width 389 height 14
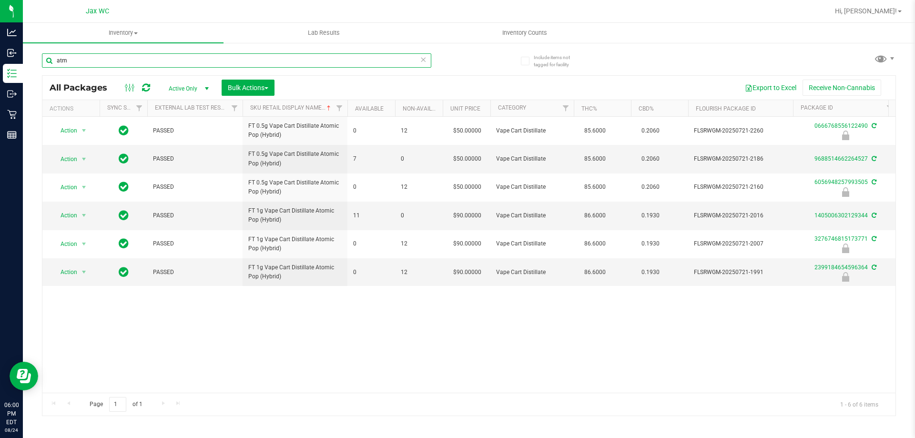
click at [84, 59] on input "atm" at bounding box center [236, 60] width 389 height 14
click at [194, 67] on input "dbr" at bounding box center [236, 60] width 389 height 14
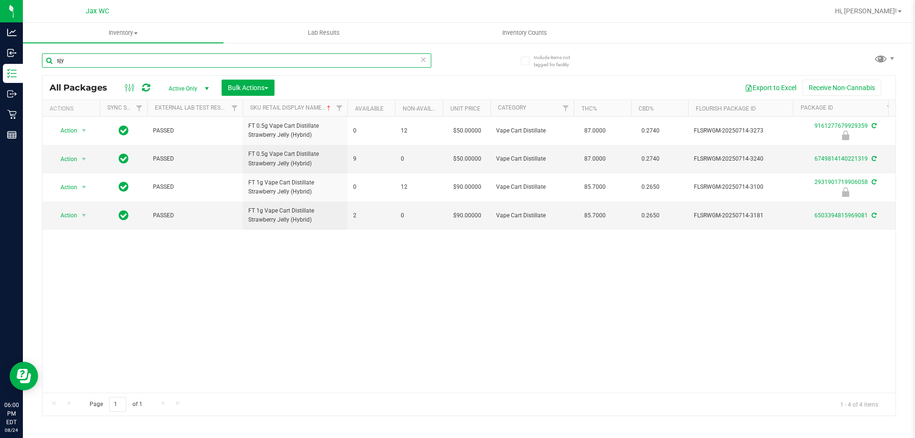
type input "sjy"
